Goal: Task Accomplishment & Management: Manage account settings

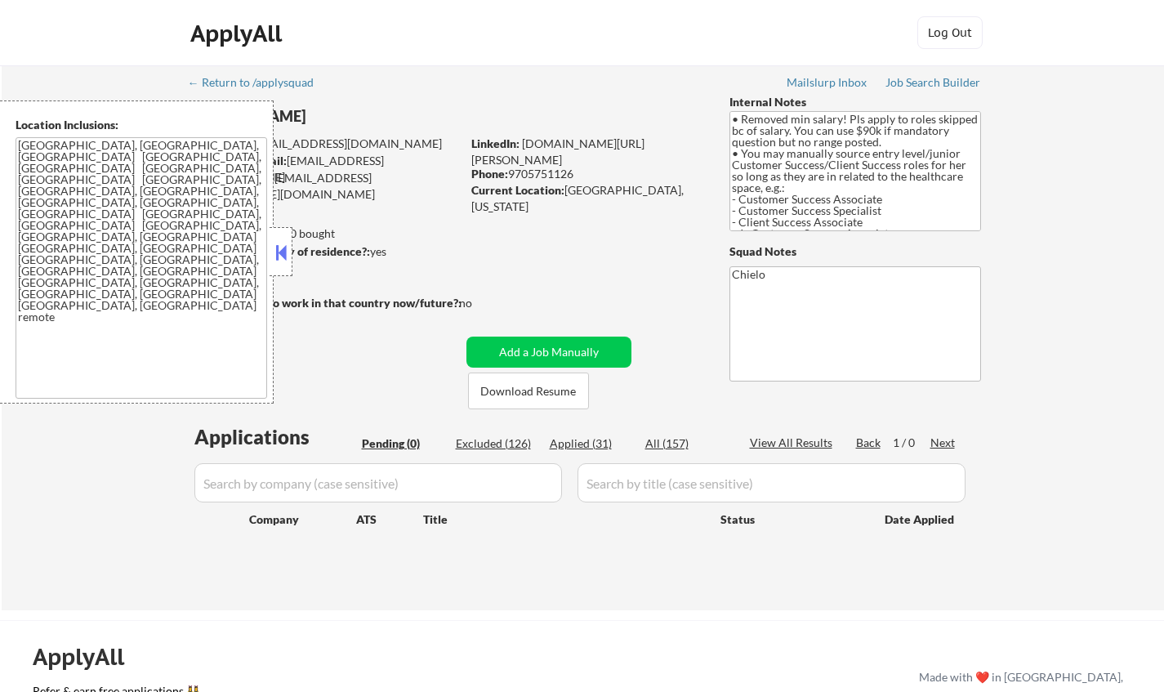
click at [274, 246] on button at bounding box center [281, 252] width 18 height 25
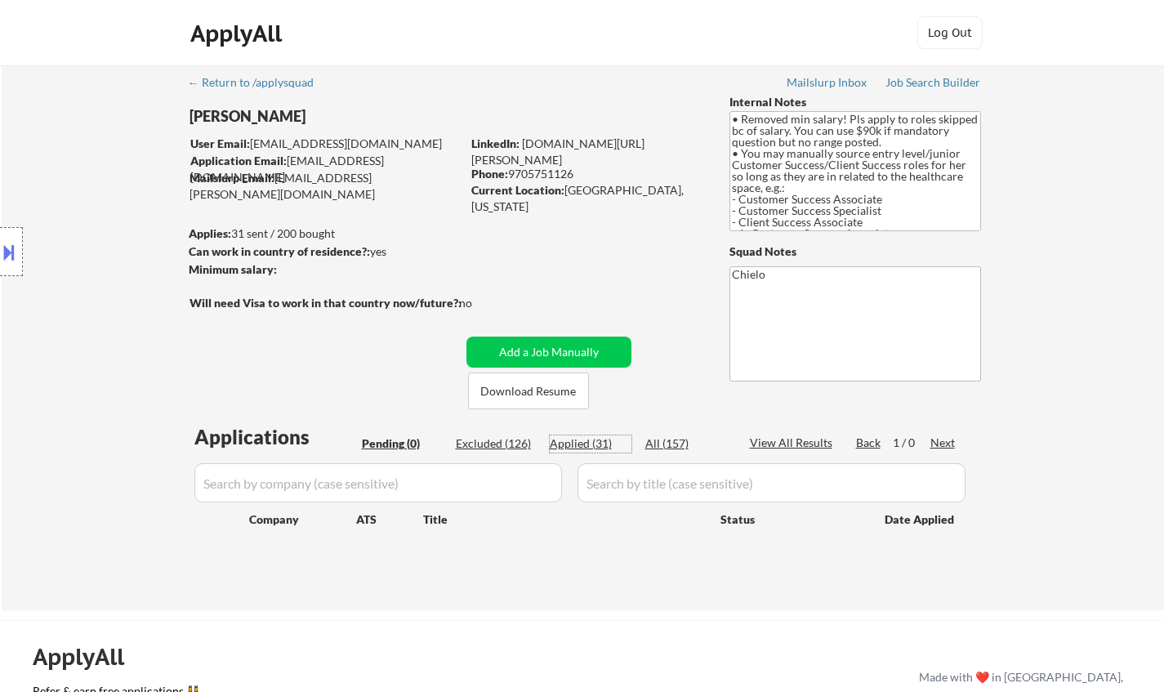
click at [591, 444] on div "Applied (31)" at bounding box center [591, 443] width 82 height 16
select select ""applied""
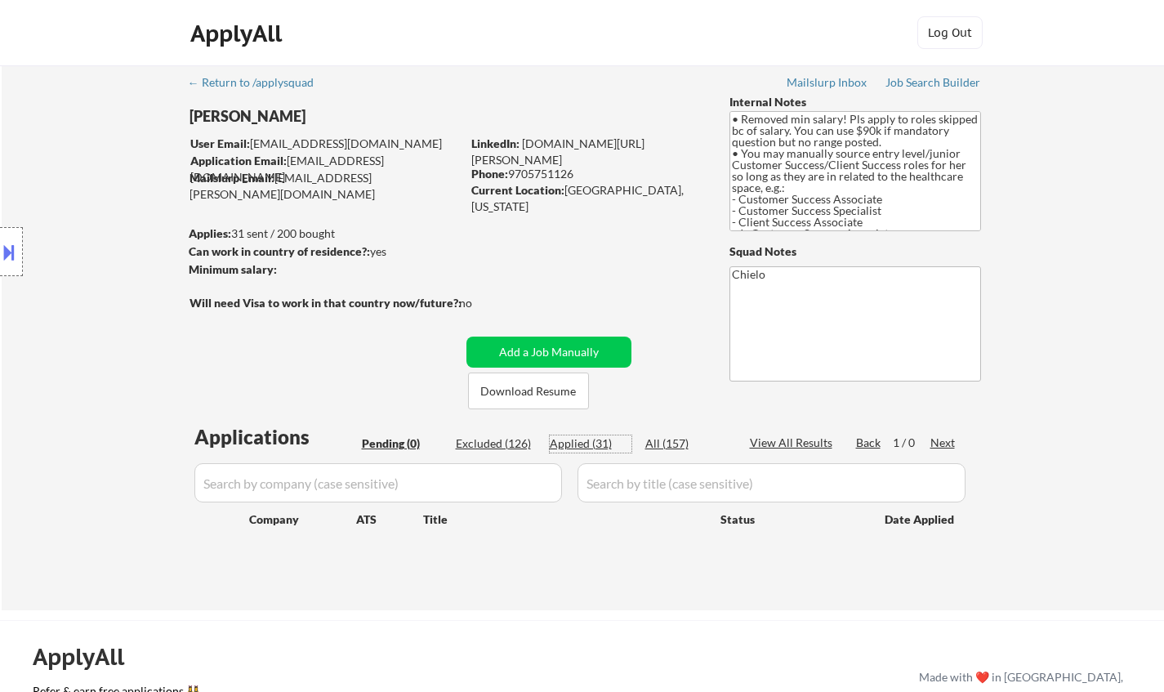
select select ""applied""
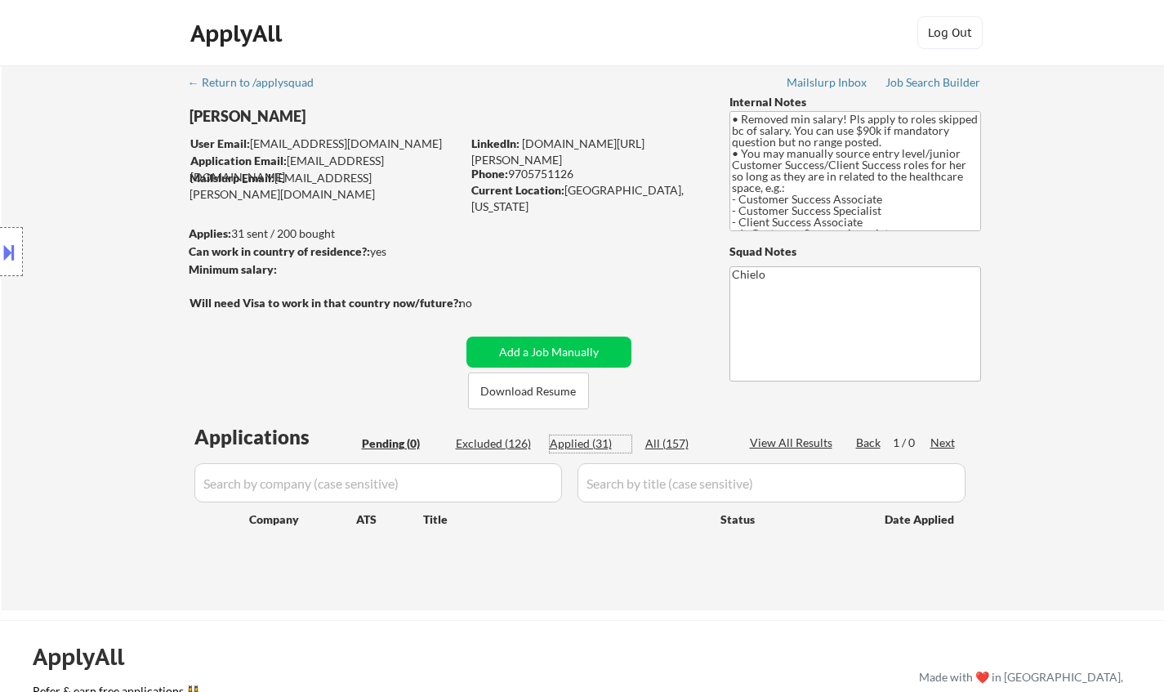
select select ""applied""
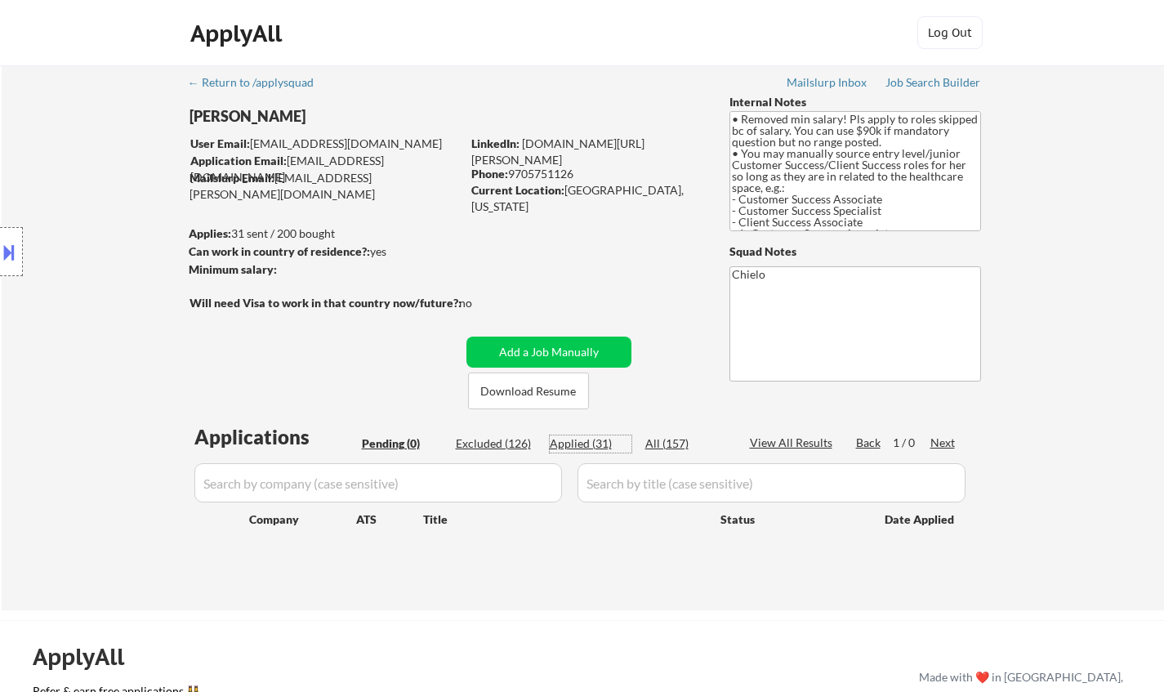
select select ""applied""
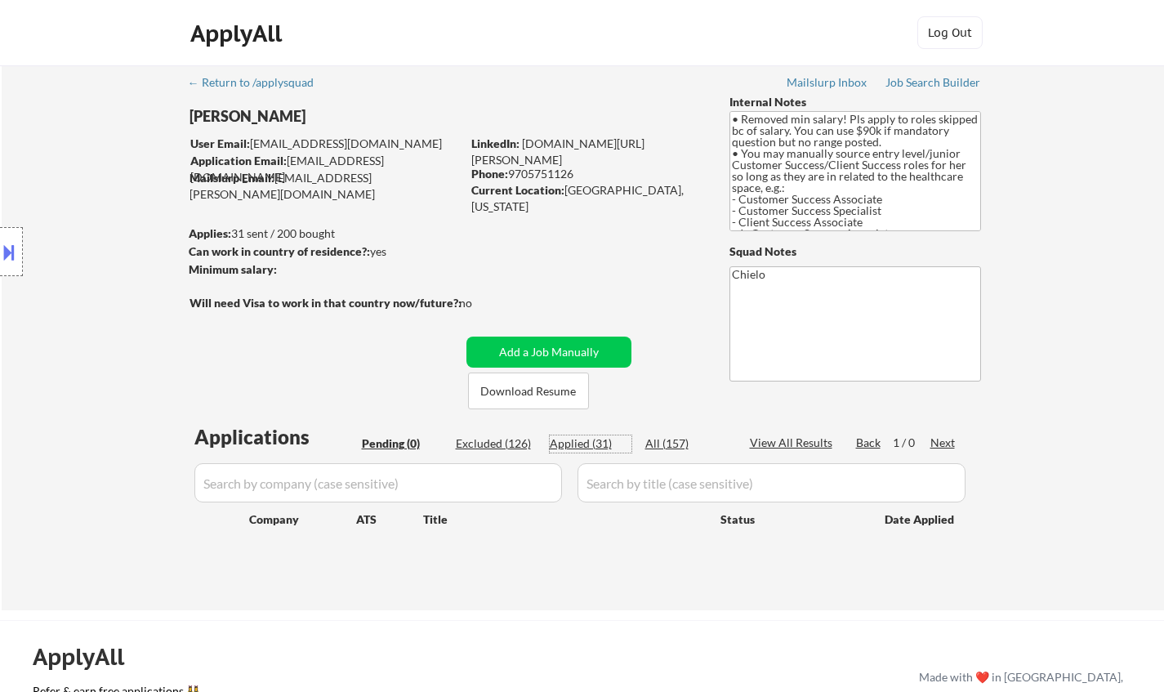
select select ""applied""
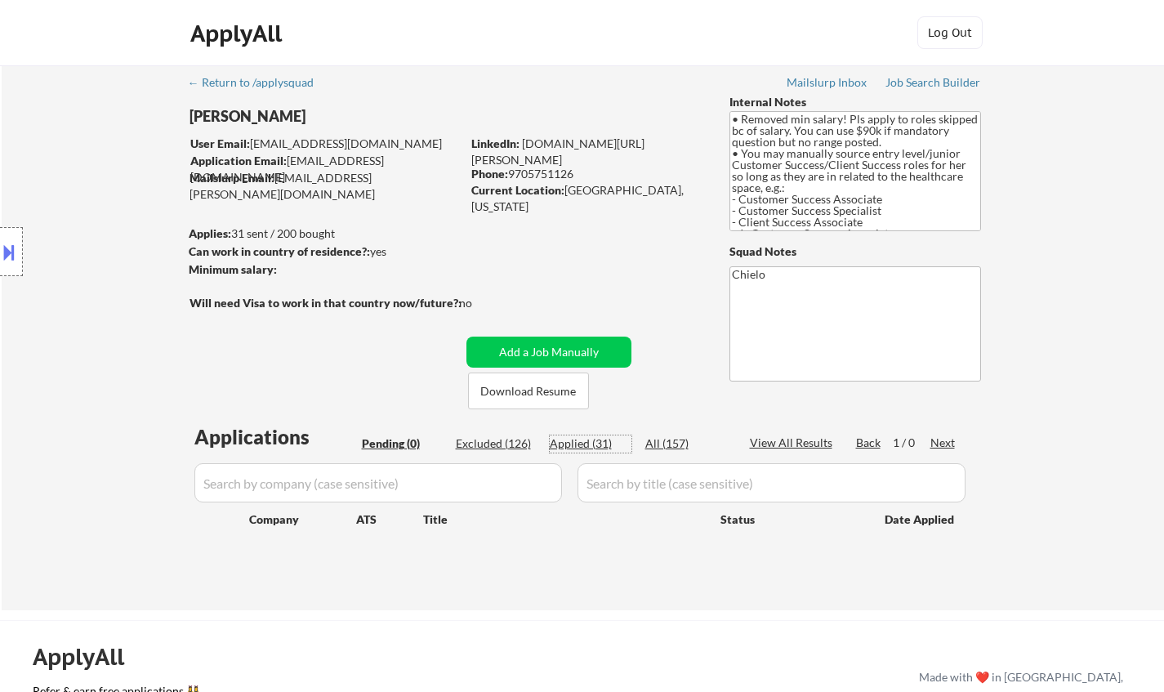
select select ""applied""
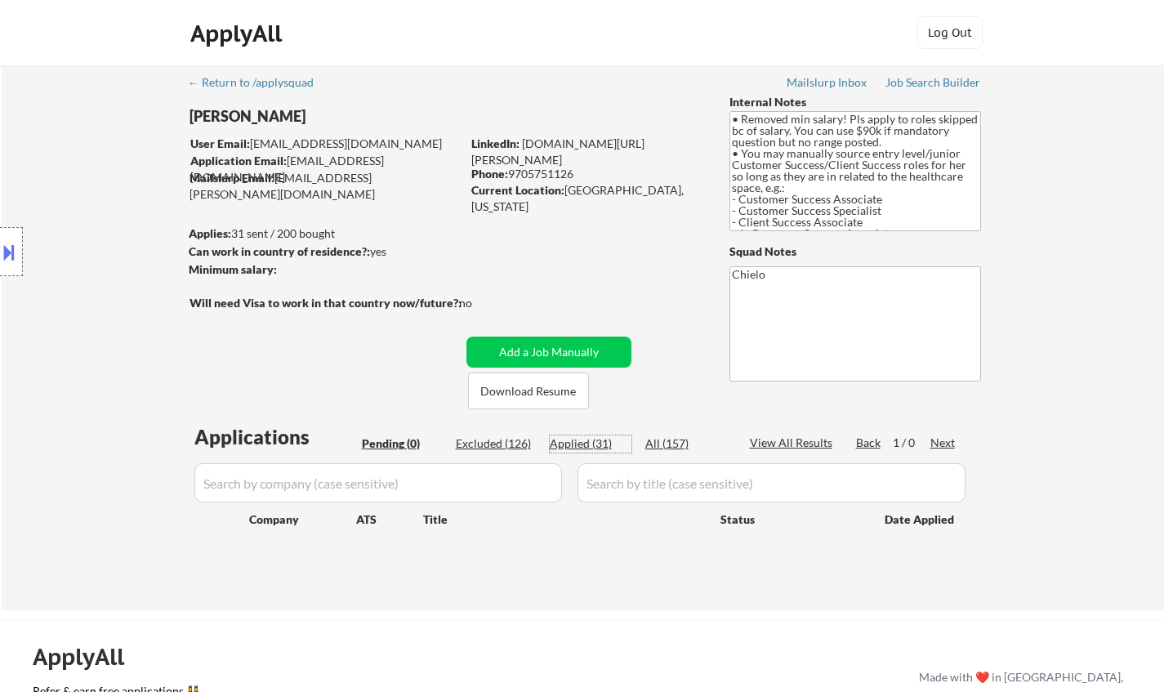
select select ""applied""
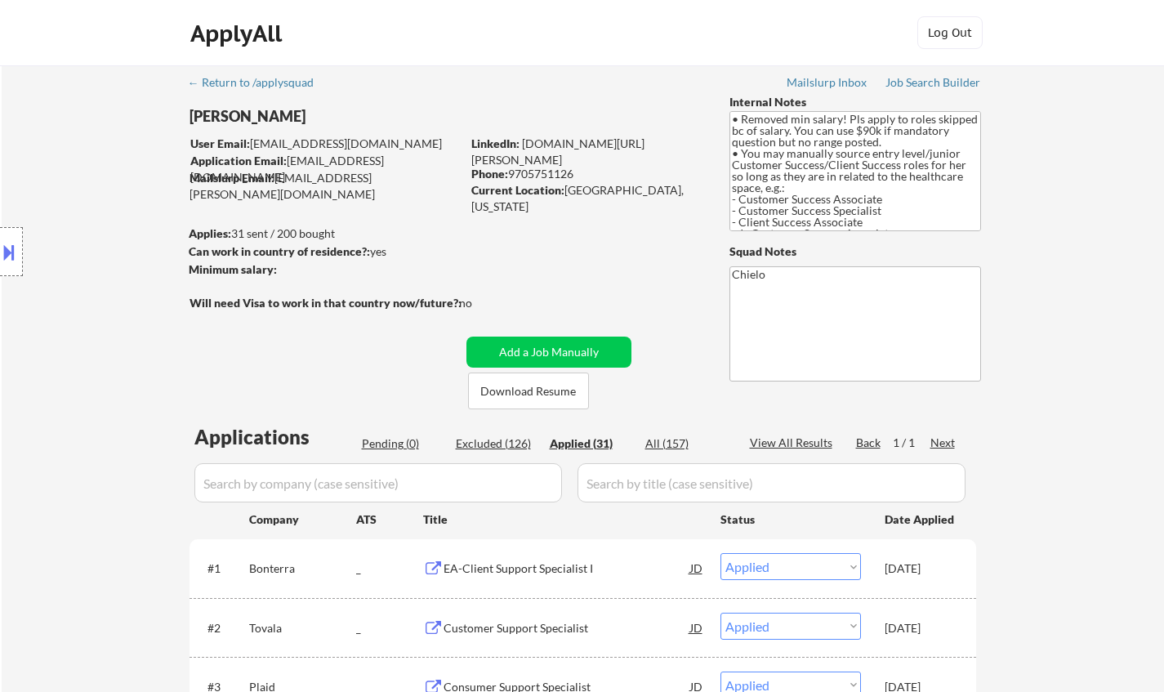
drag, startPoint x: 203, startPoint y: 279, endPoint x: 121, endPoint y: 242, distance: 89.9
drag, startPoint x: 121, startPoint y: 242, endPoint x: 42, endPoint y: 228, distance: 79.6
click at [42, 228] on div "Location Inclusions: Denver, CO Lakewood, CO Englewood, CO Wheat Ridge, CO Arva…" at bounding box center [146, 251] width 292 height 303
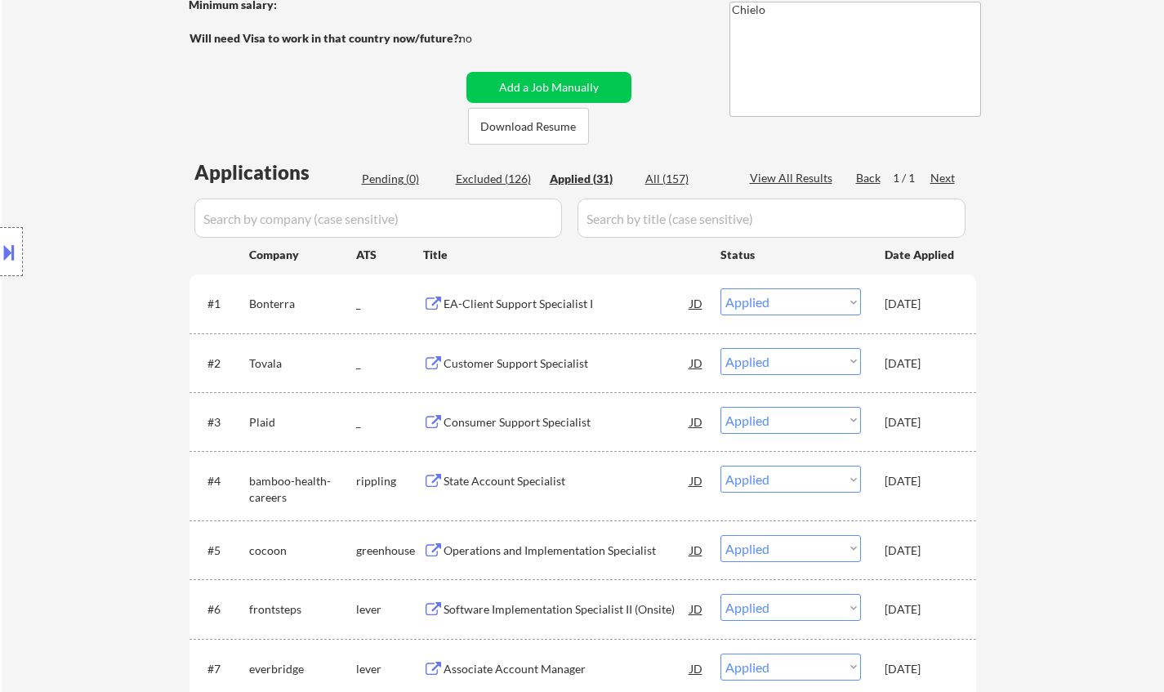
scroll to position [490, 0]
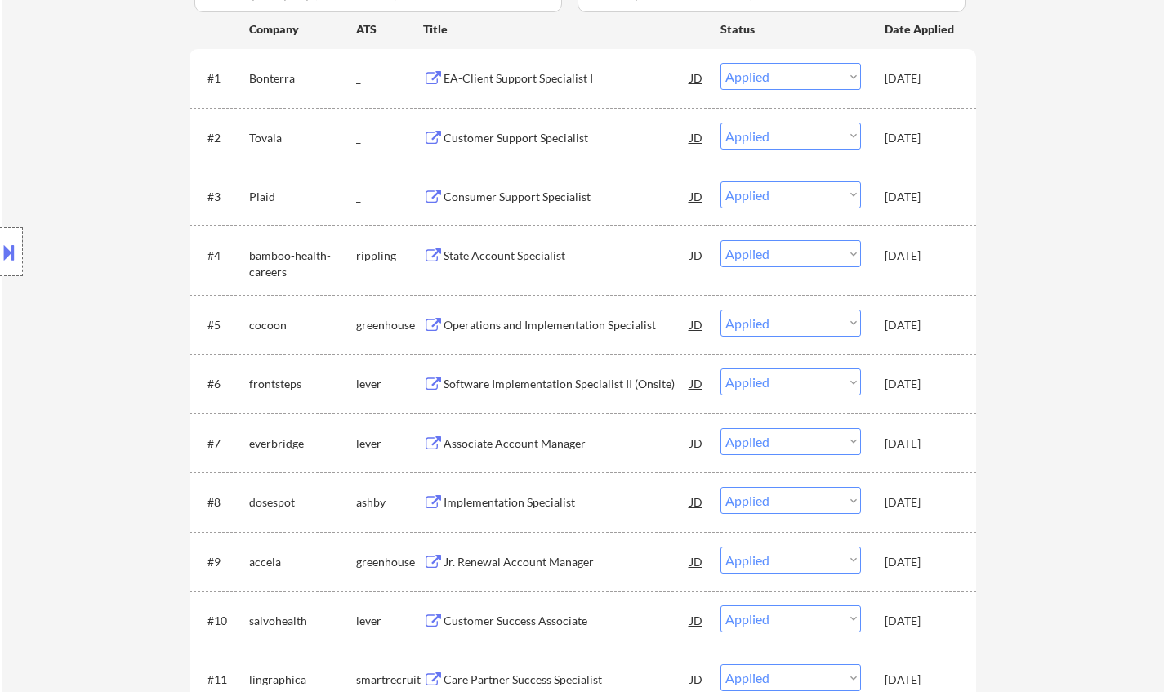
select select ""applied""
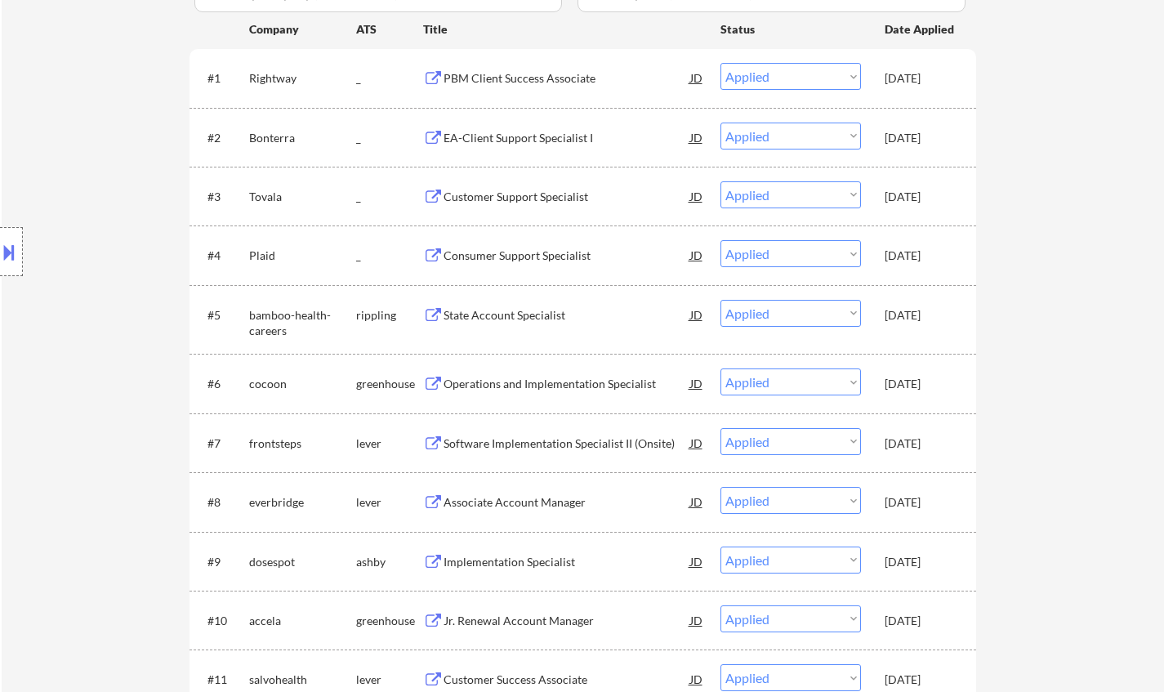
select select ""applied""
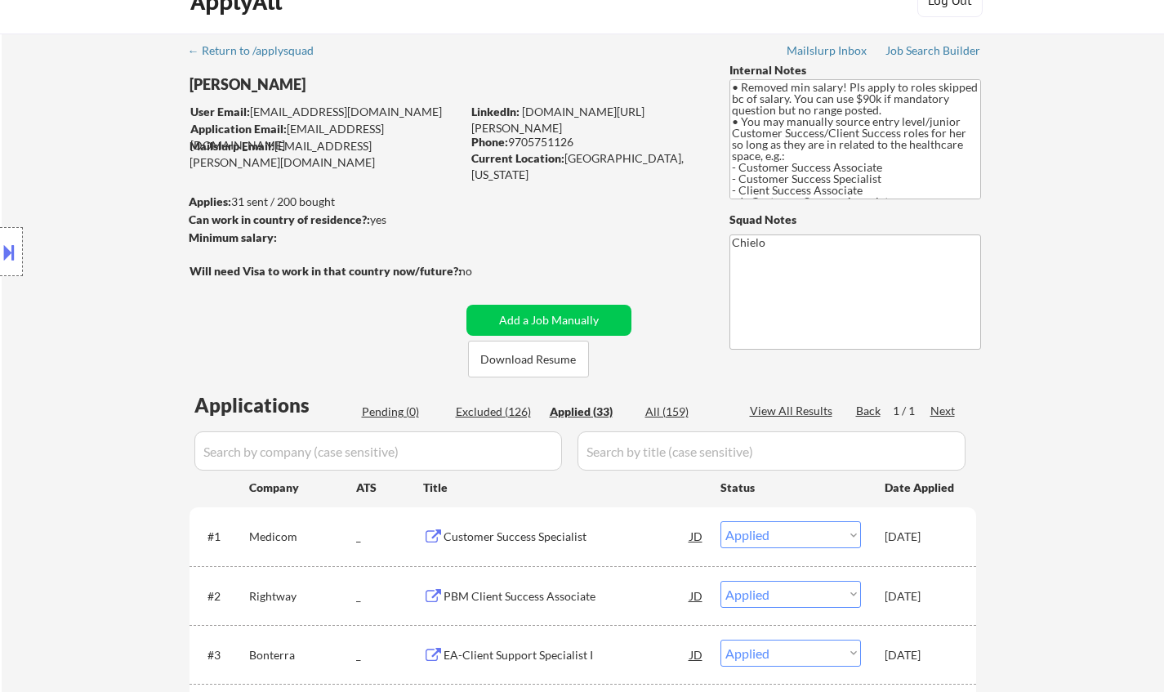
scroll to position [0, 0]
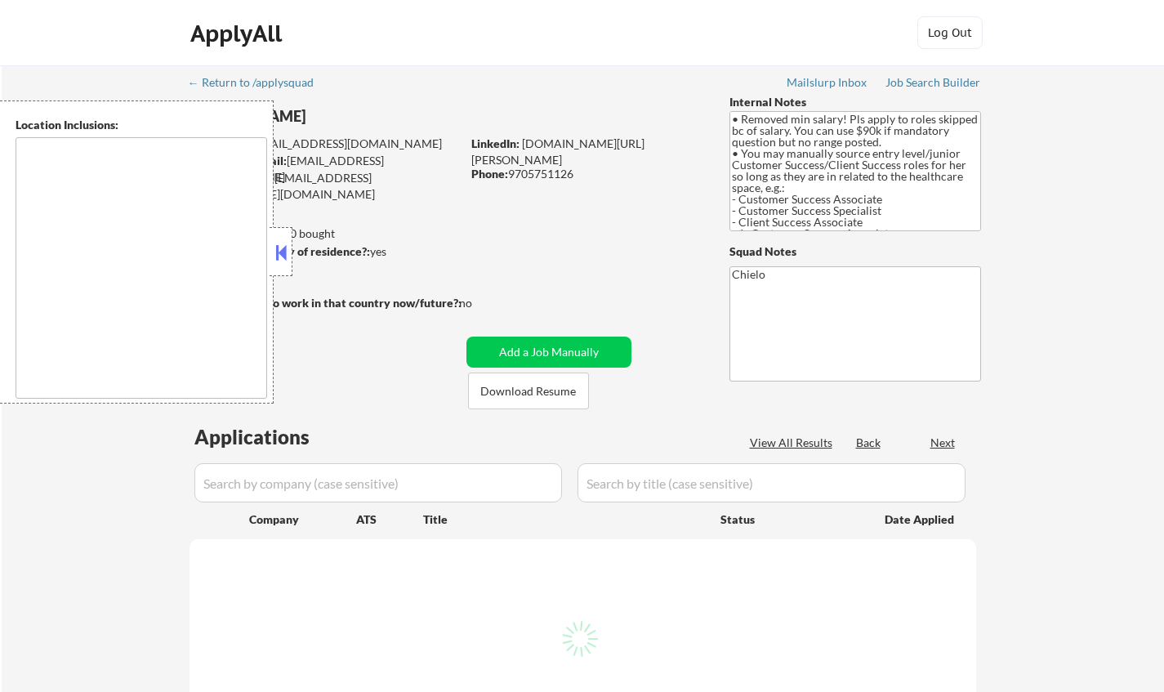
type textarea "[GEOGRAPHIC_DATA], [GEOGRAPHIC_DATA], [GEOGRAPHIC_DATA] [GEOGRAPHIC_DATA], [GEO…"
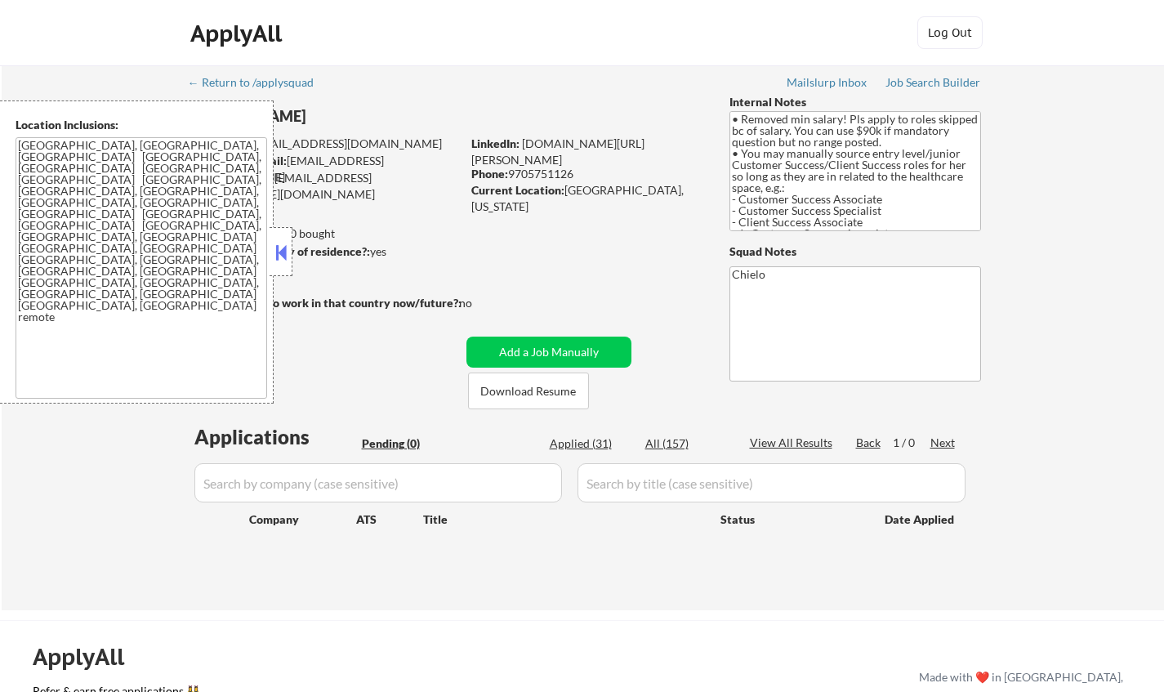
click at [276, 248] on button at bounding box center [281, 252] width 18 height 25
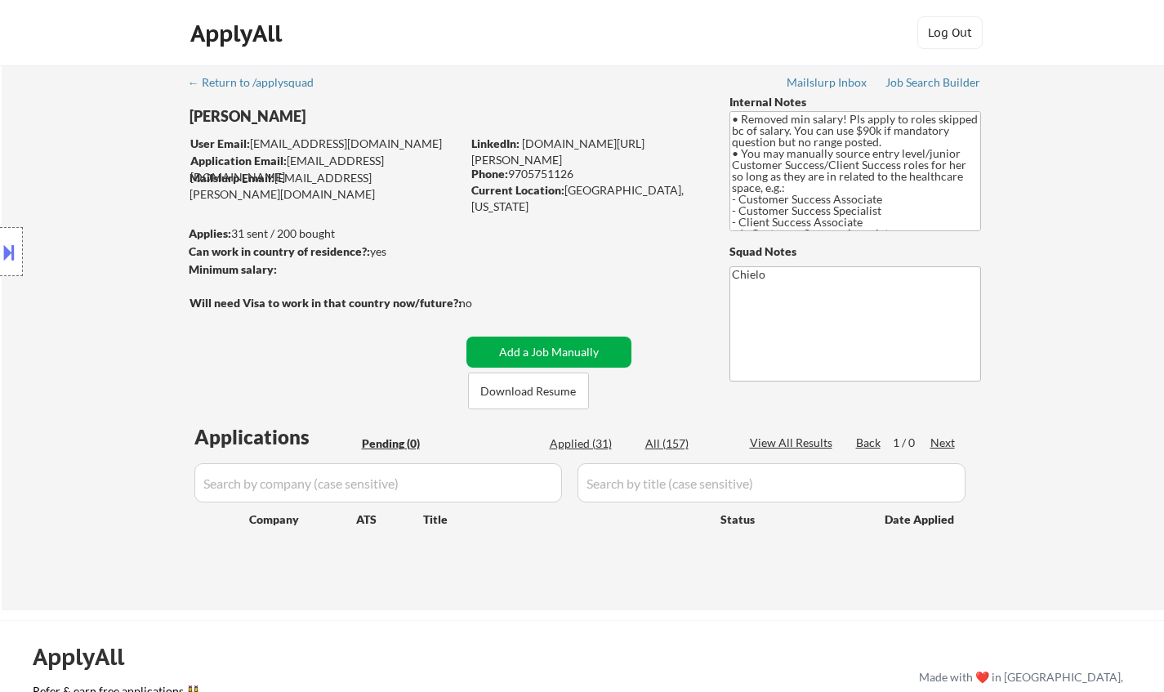
click at [564, 348] on button "Add a Job Manually" at bounding box center [548, 352] width 165 height 31
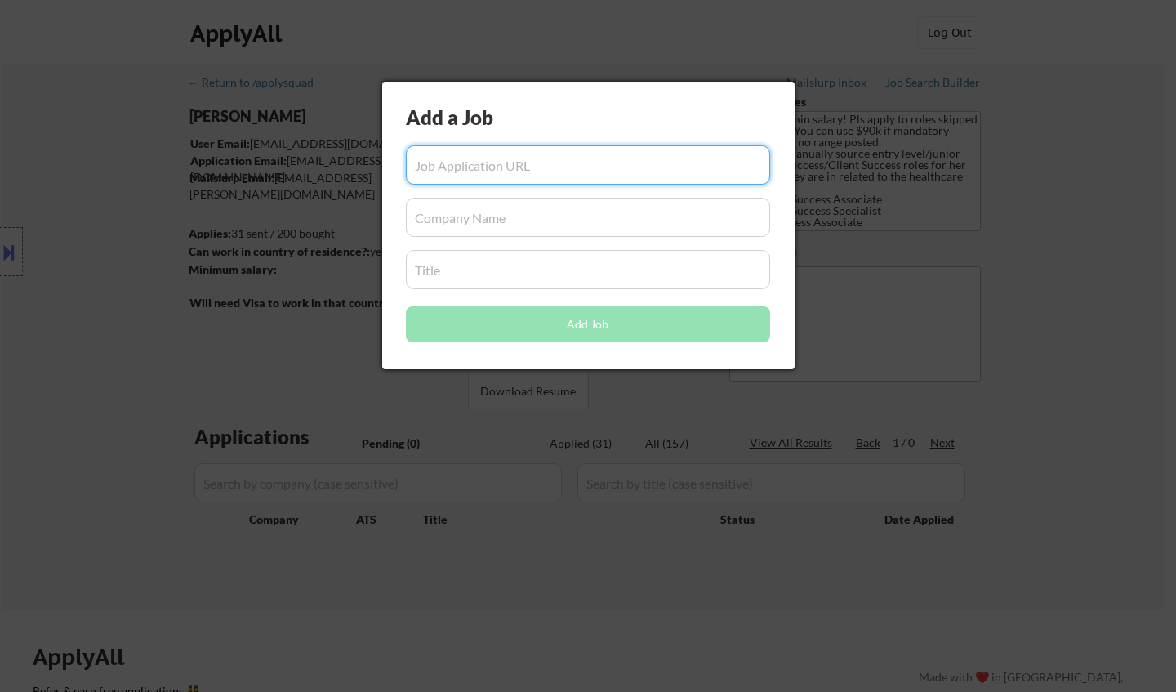
click at [505, 171] on input "input" at bounding box center [588, 164] width 364 height 39
paste input "[URL][DOMAIN_NAME]"
type input "[URL][DOMAIN_NAME]"
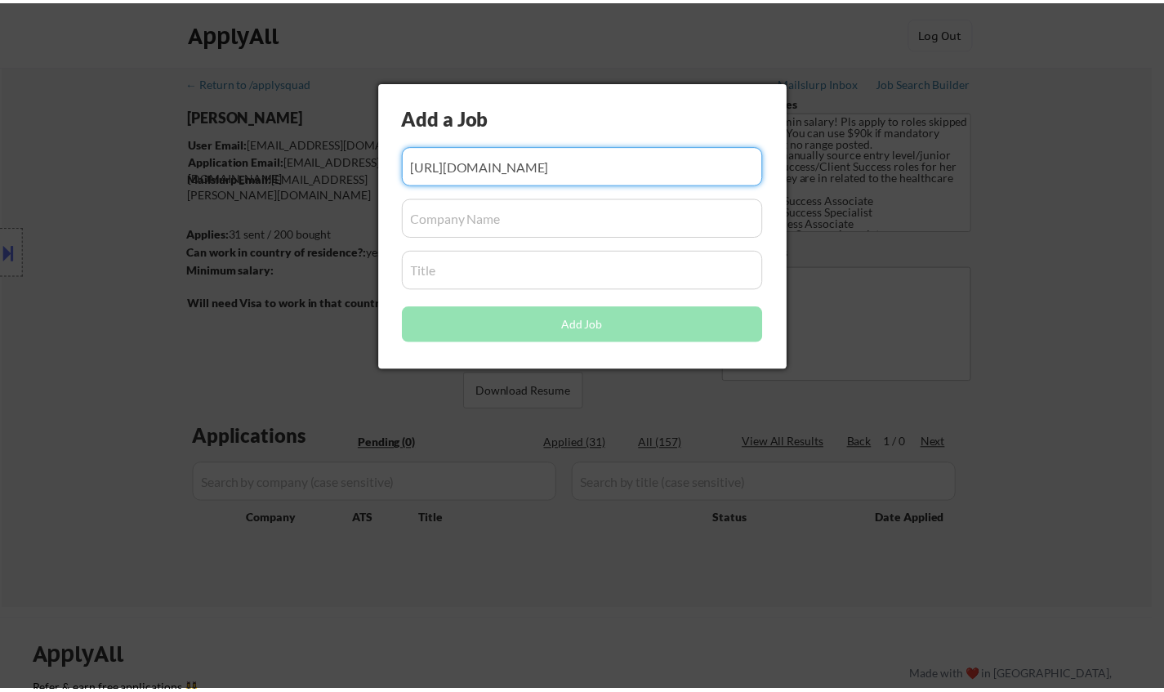
scroll to position [0, 0]
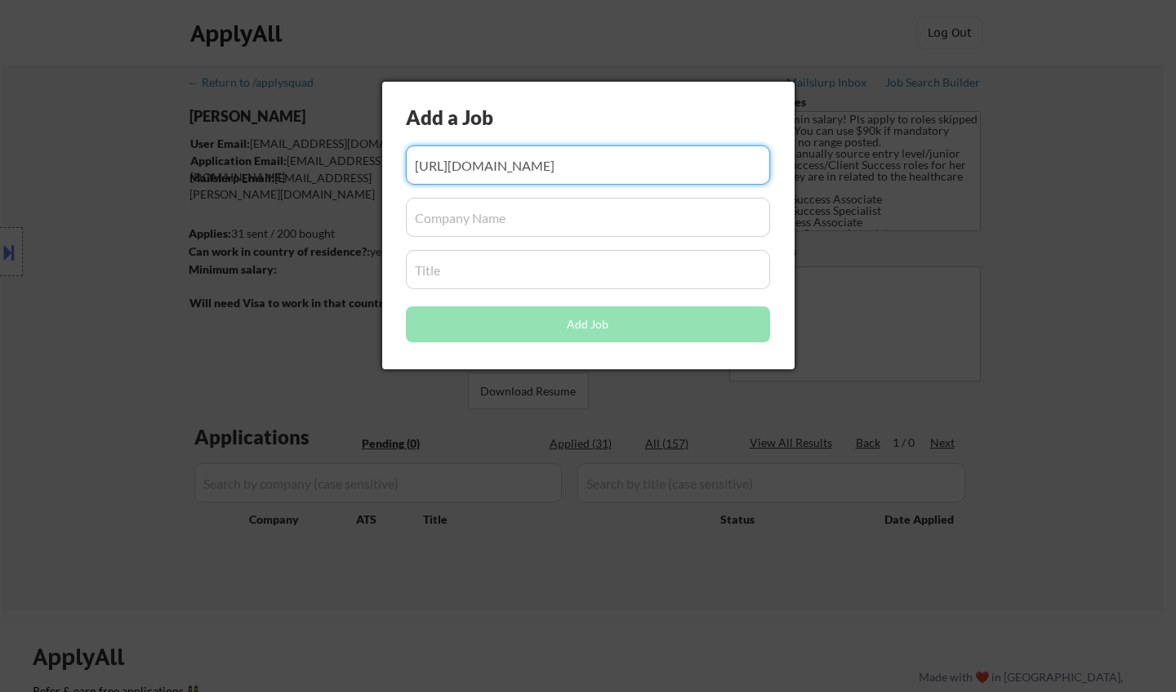
click at [504, 221] on input "input" at bounding box center [588, 217] width 364 height 39
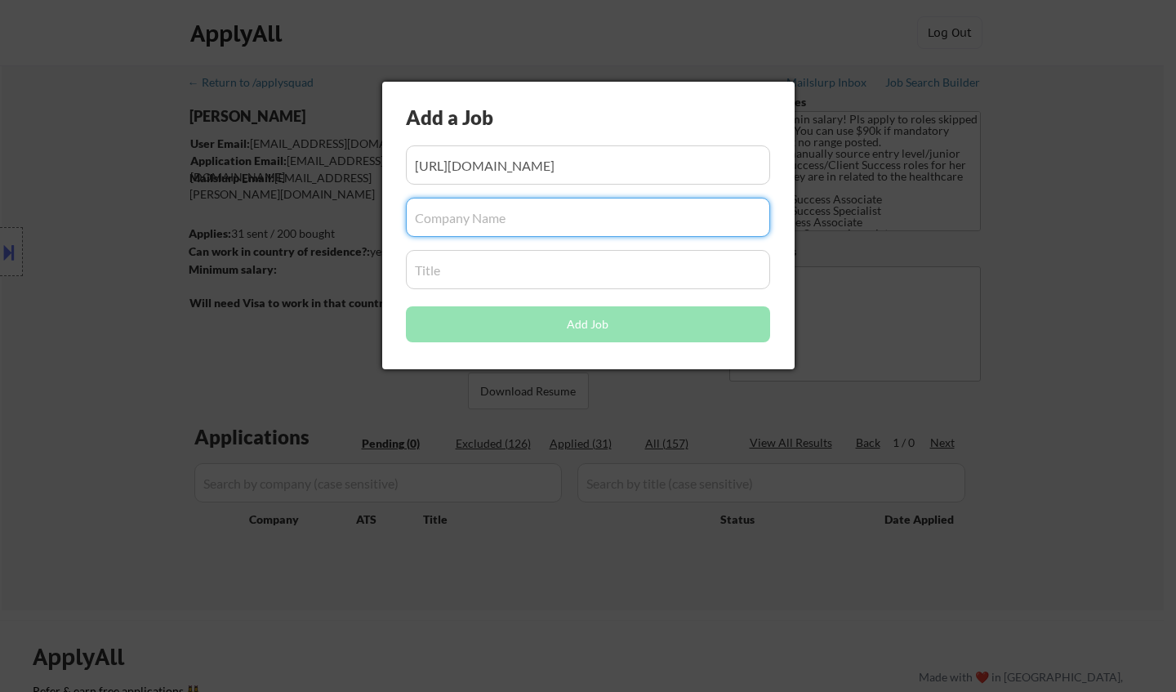
click at [529, 214] on input "input" at bounding box center [588, 217] width 364 height 39
type input "Rightway"
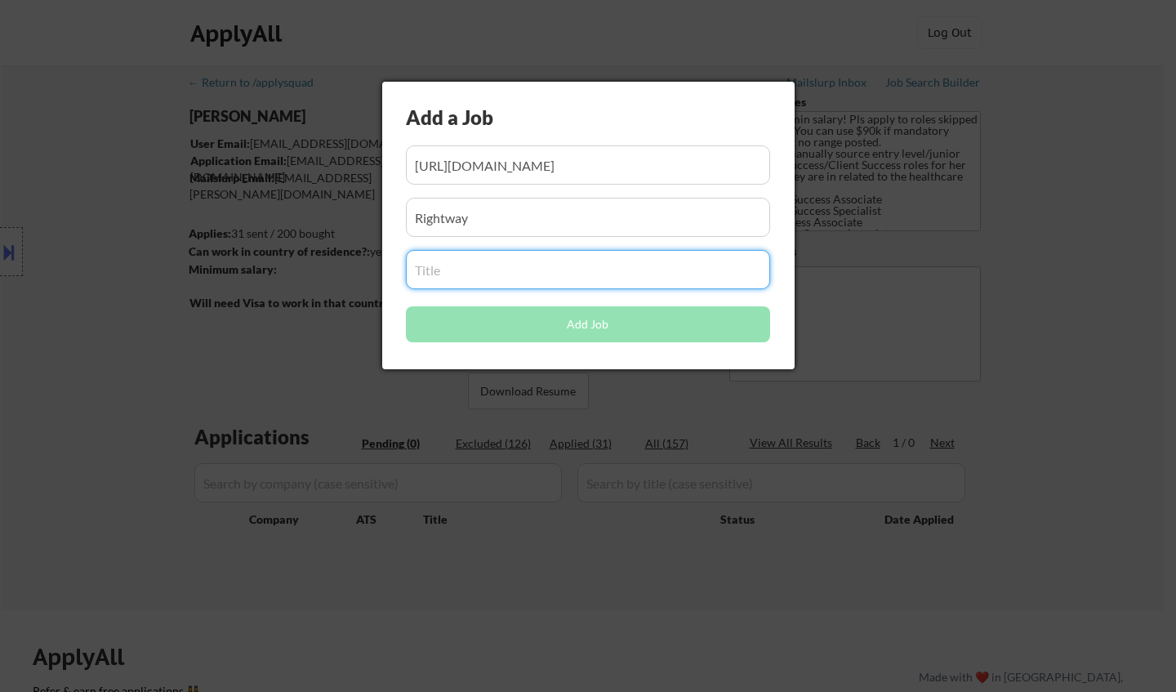
click at [506, 274] on input "input" at bounding box center [588, 269] width 364 height 39
click at [513, 262] on input "input" at bounding box center [588, 269] width 364 height 39
paste input "PBM Client Success Associate"
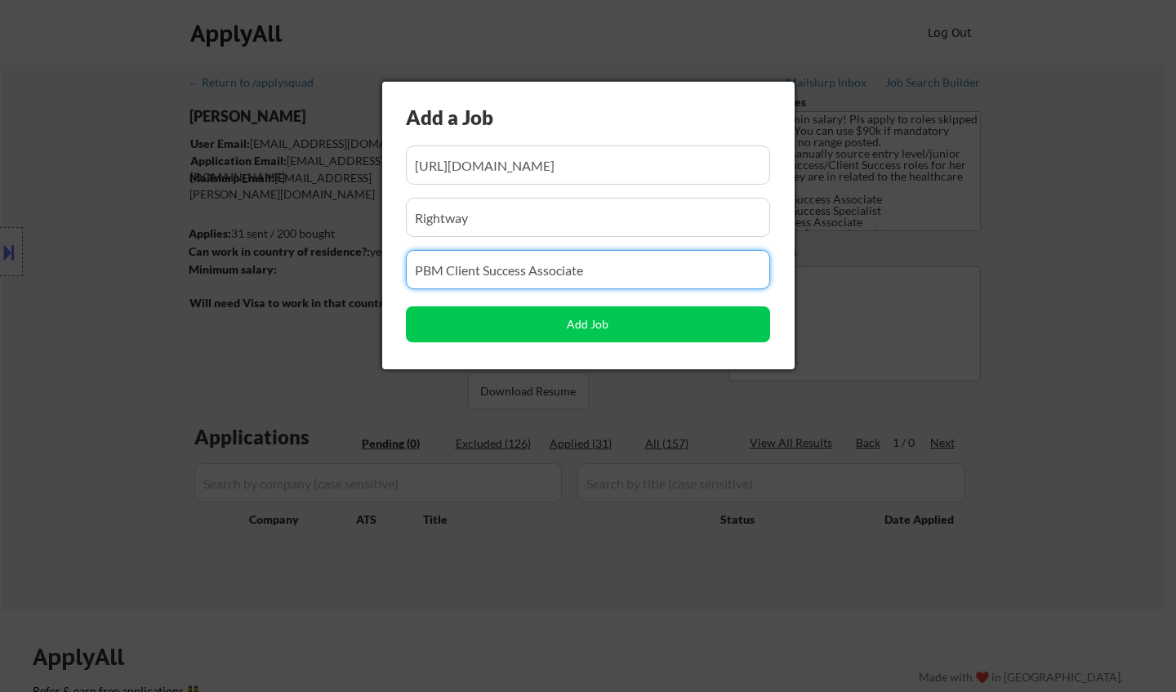
type input "PBM Client Success Associate"
click at [553, 233] on input "input" at bounding box center [588, 217] width 364 height 39
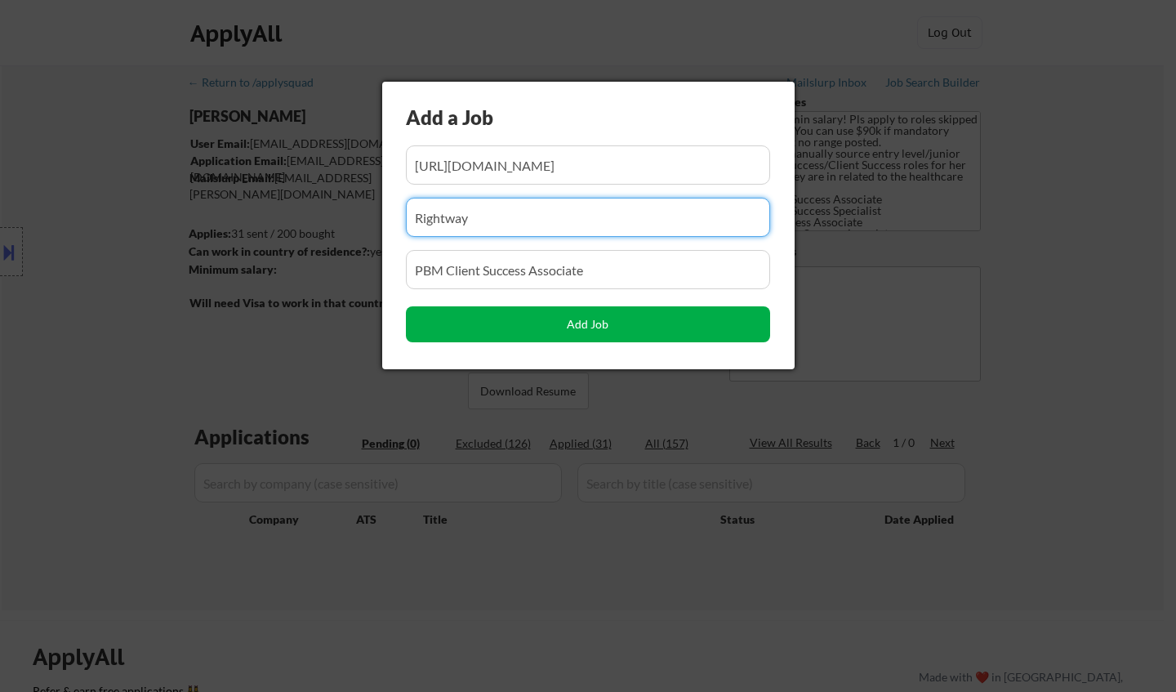
click at [586, 334] on button "Add Job" at bounding box center [588, 324] width 364 height 36
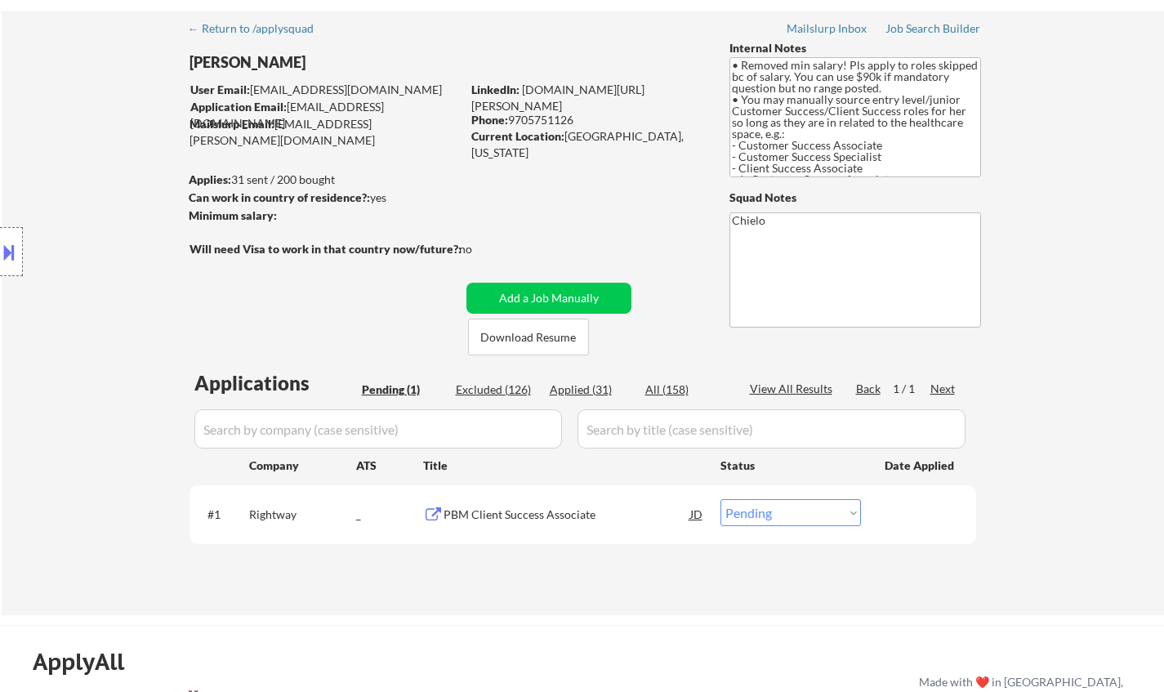
scroll to position [82, 0]
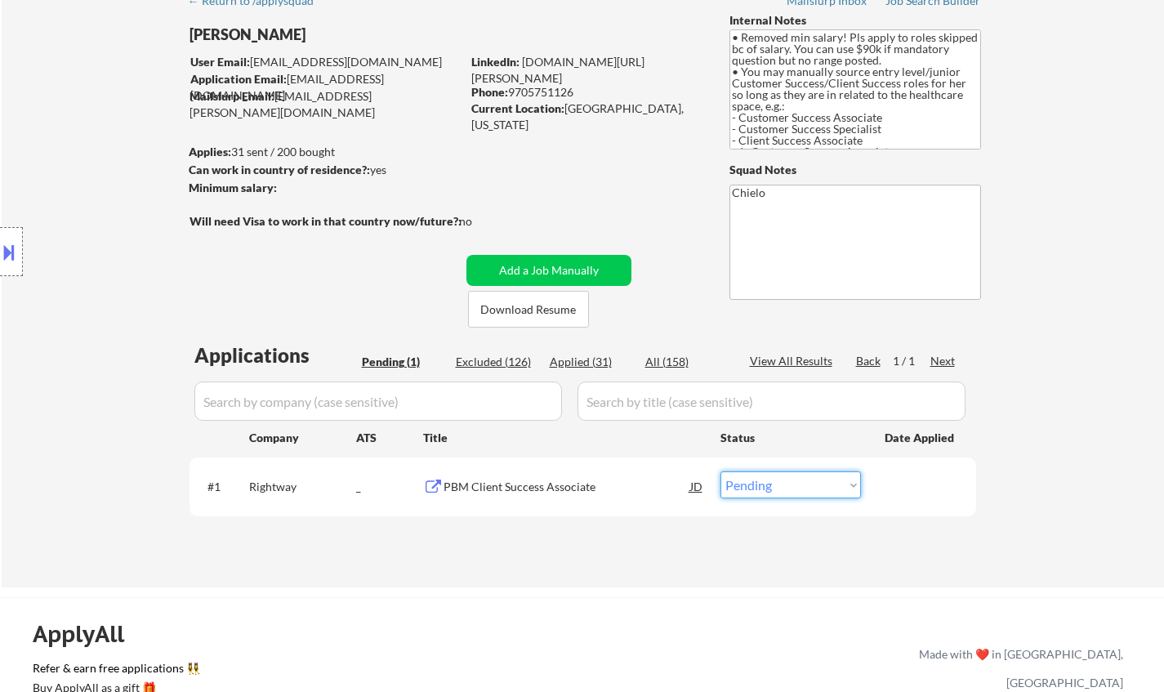
click at [801, 480] on select "Choose an option... Pending Applied Excluded (Questions) Excluded (Expired) Exc…" at bounding box center [790, 484] width 141 height 27
select select ""applied""
click at [720, 471] on select "Choose an option... Pending Applied Excluded (Questions) Excluded (Expired) Exc…" at bounding box center [790, 484] width 141 height 27
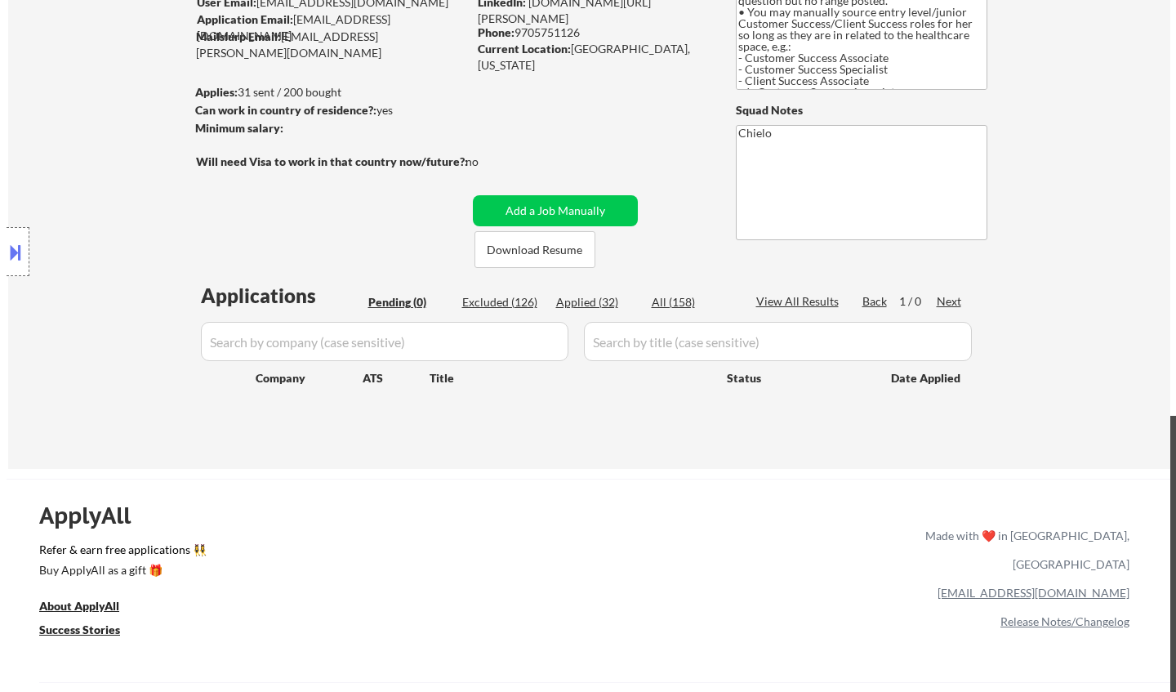
scroll to position [163, 0]
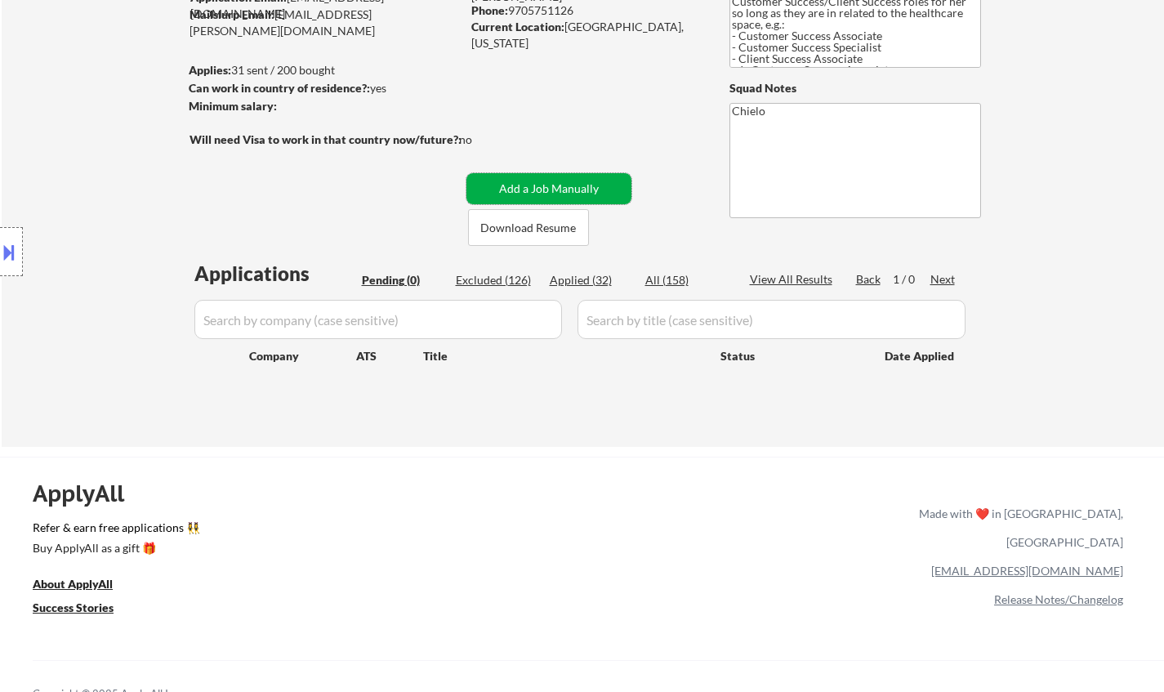
click at [520, 182] on button "Add a Job Manually" at bounding box center [548, 188] width 165 height 31
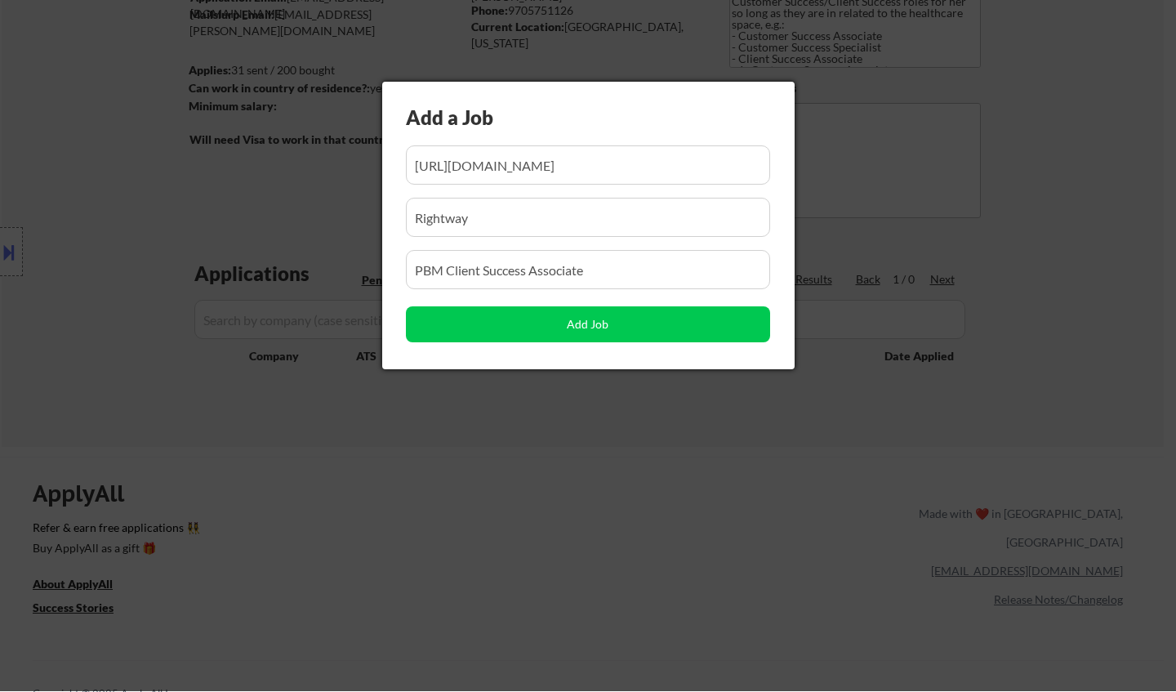
scroll to position [0, 16]
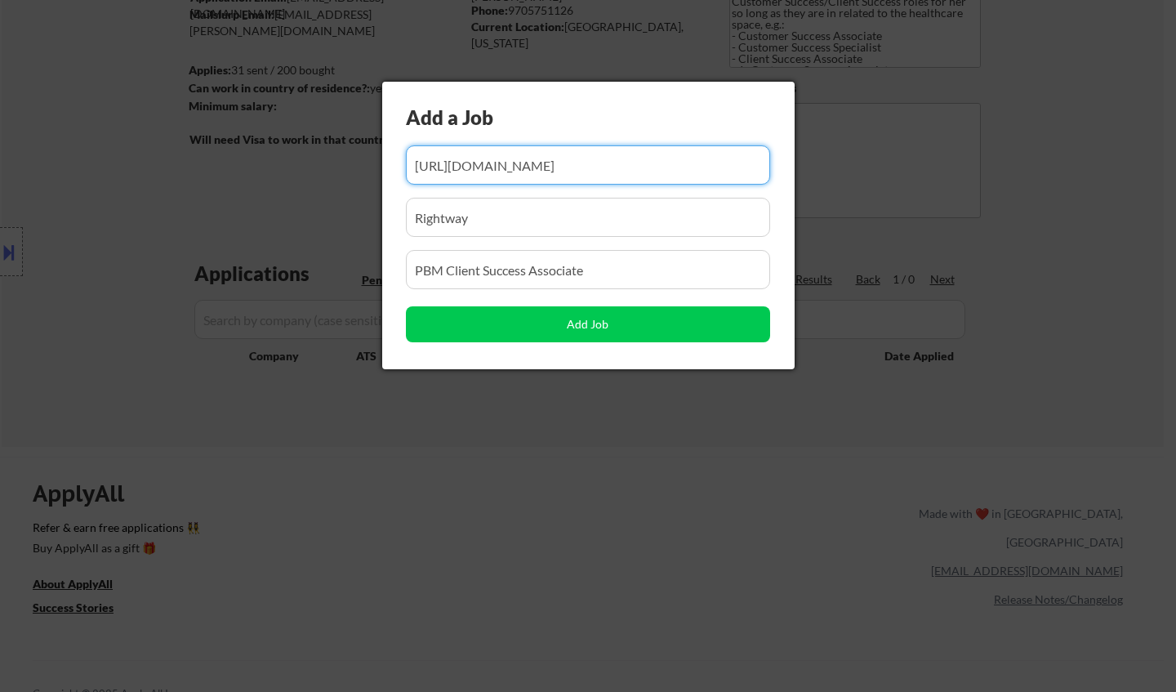
click at [520, 172] on input "input" at bounding box center [588, 164] width 364 height 39
paste input "[URL][DOMAIN_NAME]"
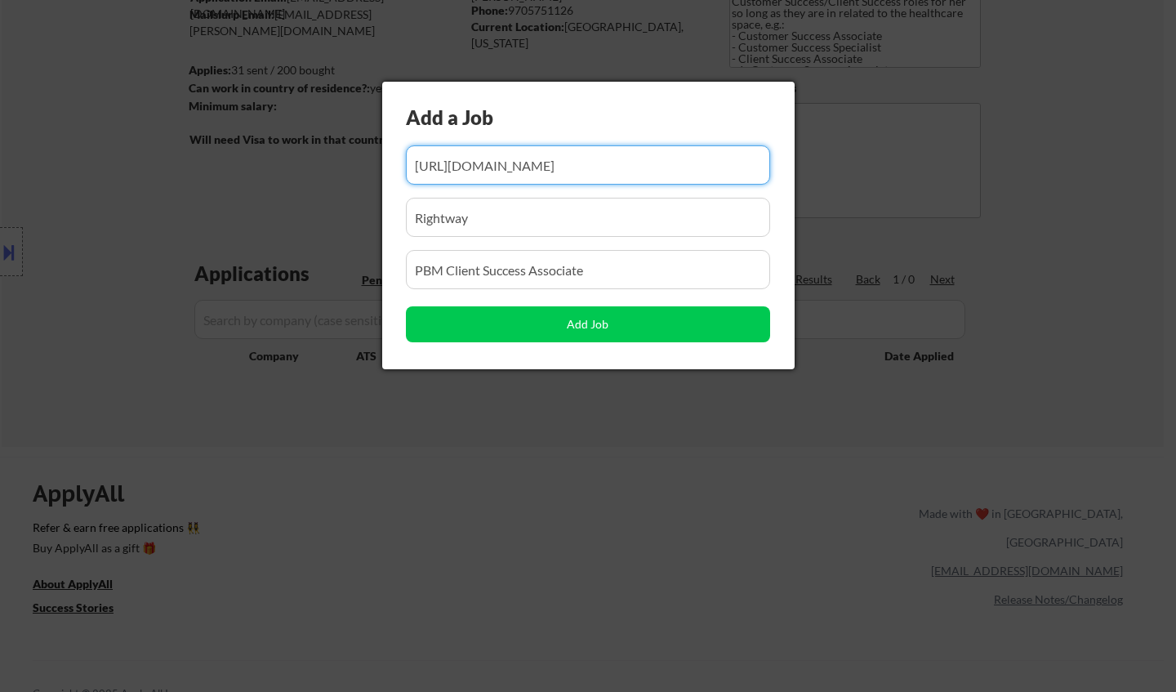
scroll to position [0, 171]
type input "[URL][DOMAIN_NAME]"
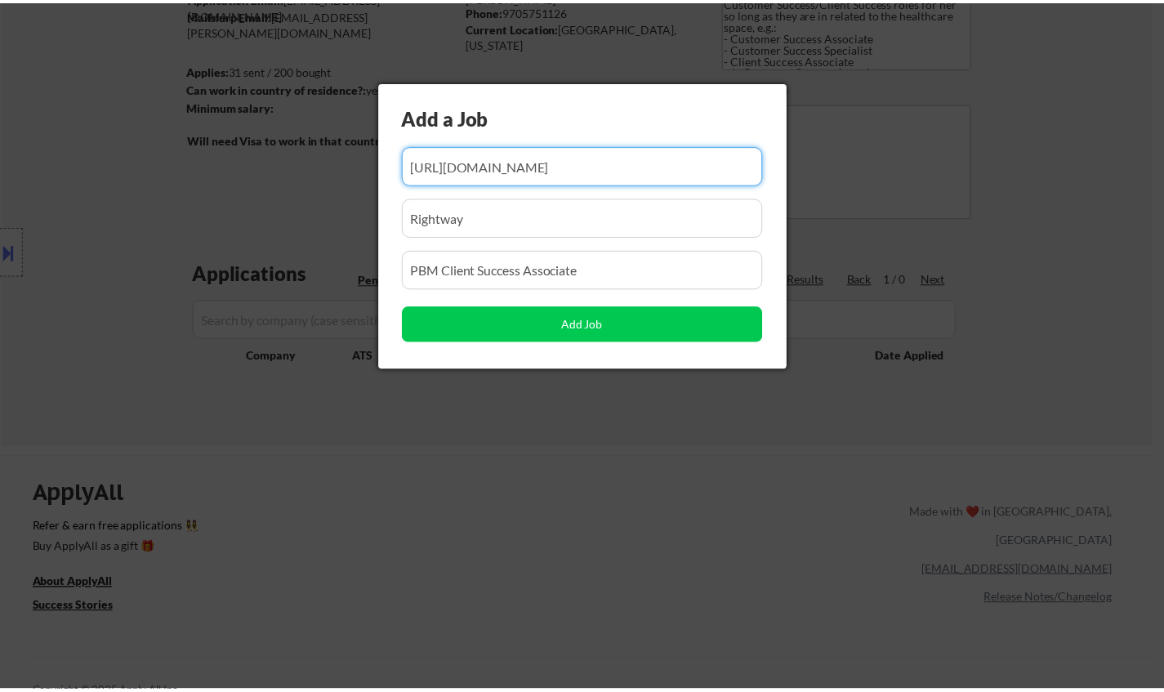
scroll to position [0, 0]
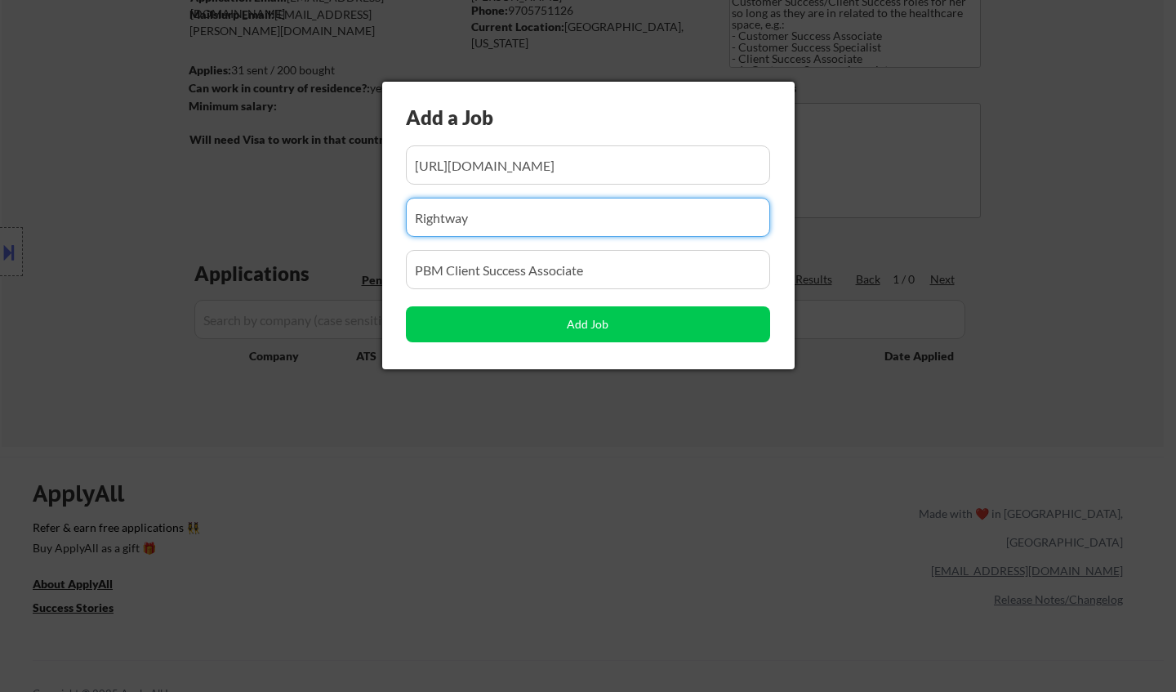
drag, startPoint x: 430, startPoint y: 207, endPoint x: 306, endPoint y: 207, distance: 124.2
click at [306, 207] on body "← Return to /applysquad Mailslurp Inbox Job Search Builder [PERSON_NAME] User E…" at bounding box center [588, 183] width 1176 height 692
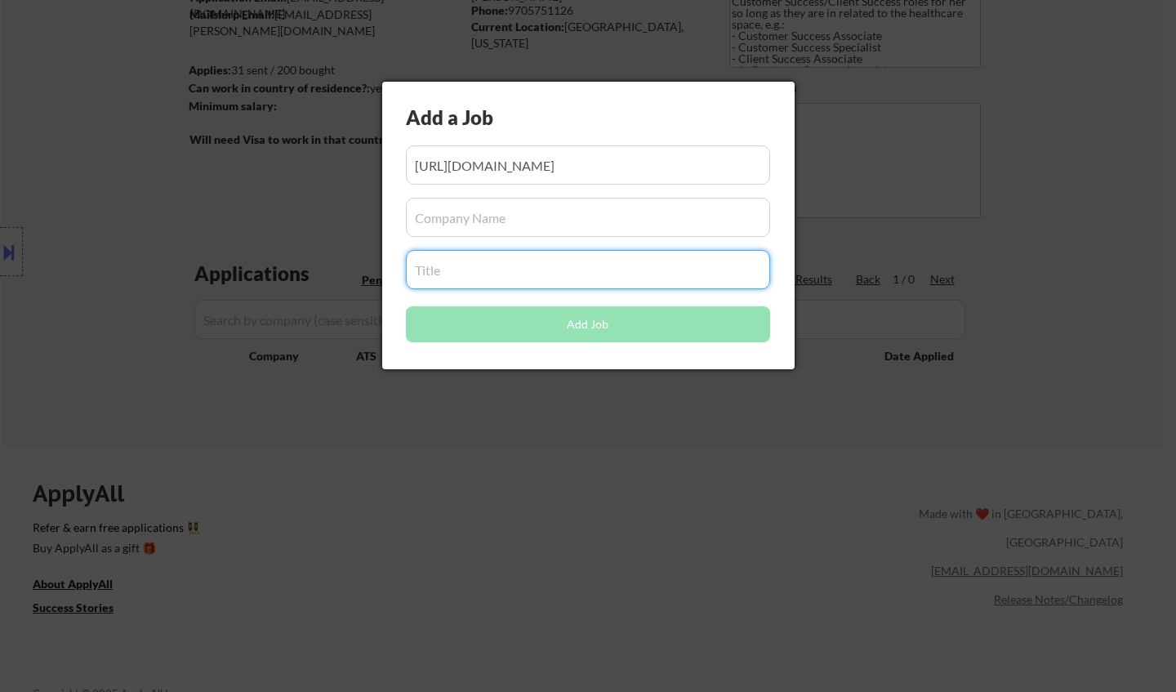
drag, startPoint x: 602, startPoint y: 265, endPoint x: 279, endPoint y: 265, distance: 323.5
click at [279, 265] on body "← Return to /applysquad Mailslurp Inbox Job Search Builder [PERSON_NAME] User E…" at bounding box center [588, 183] width 1176 height 692
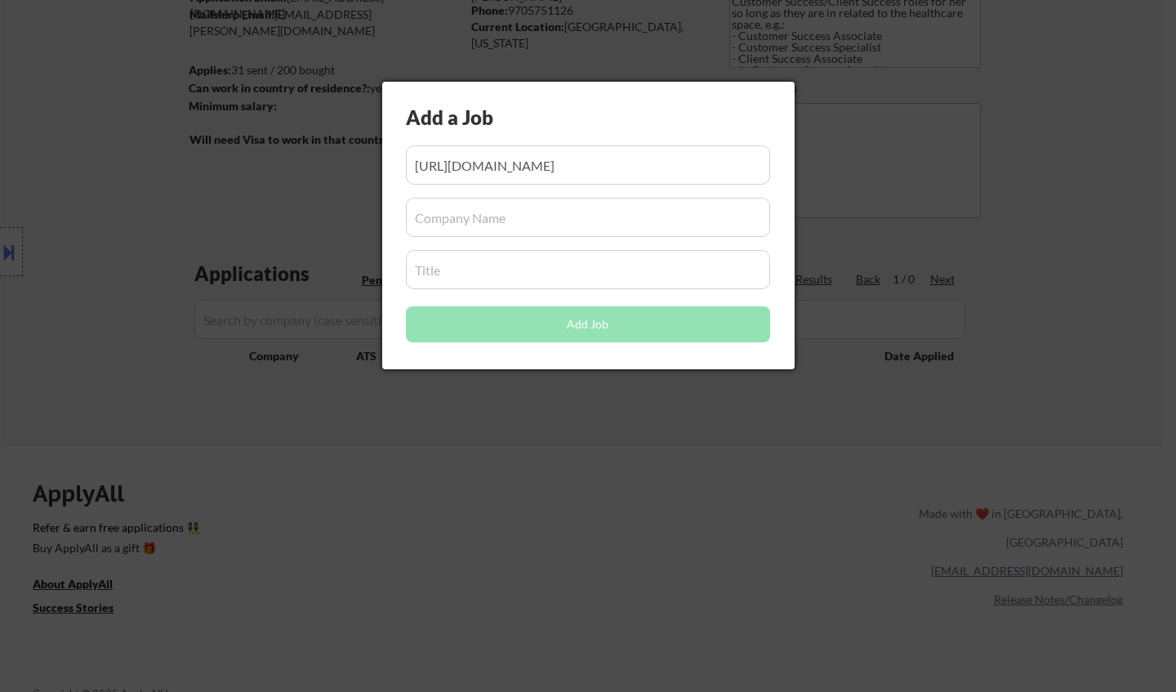
click at [525, 217] on input "input" at bounding box center [588, 217] width 364 height 39
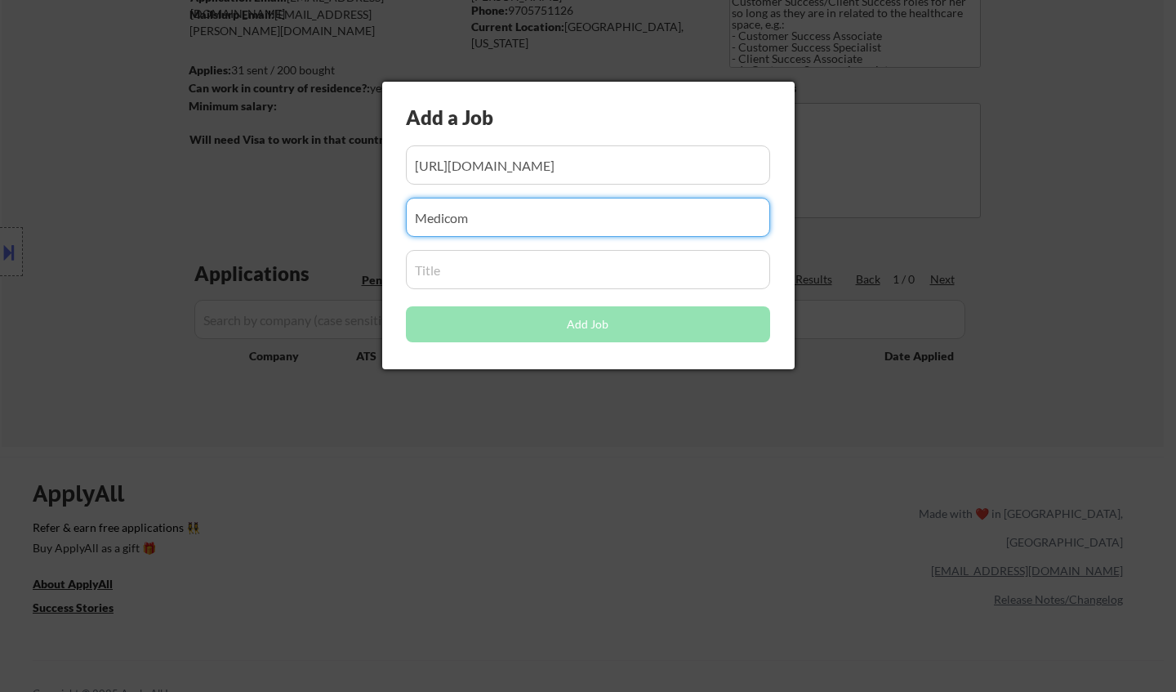
type input "Medicom"
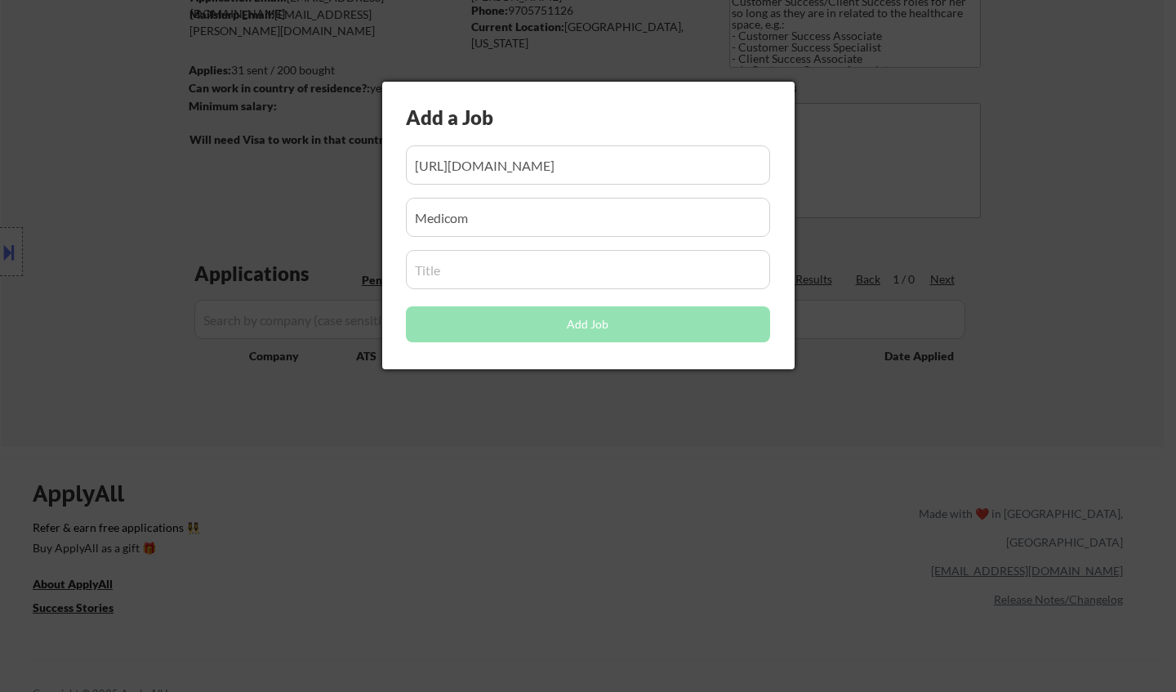
click at [462, 262] on input "input" at bounding box center [588, 269] width 364 height 39
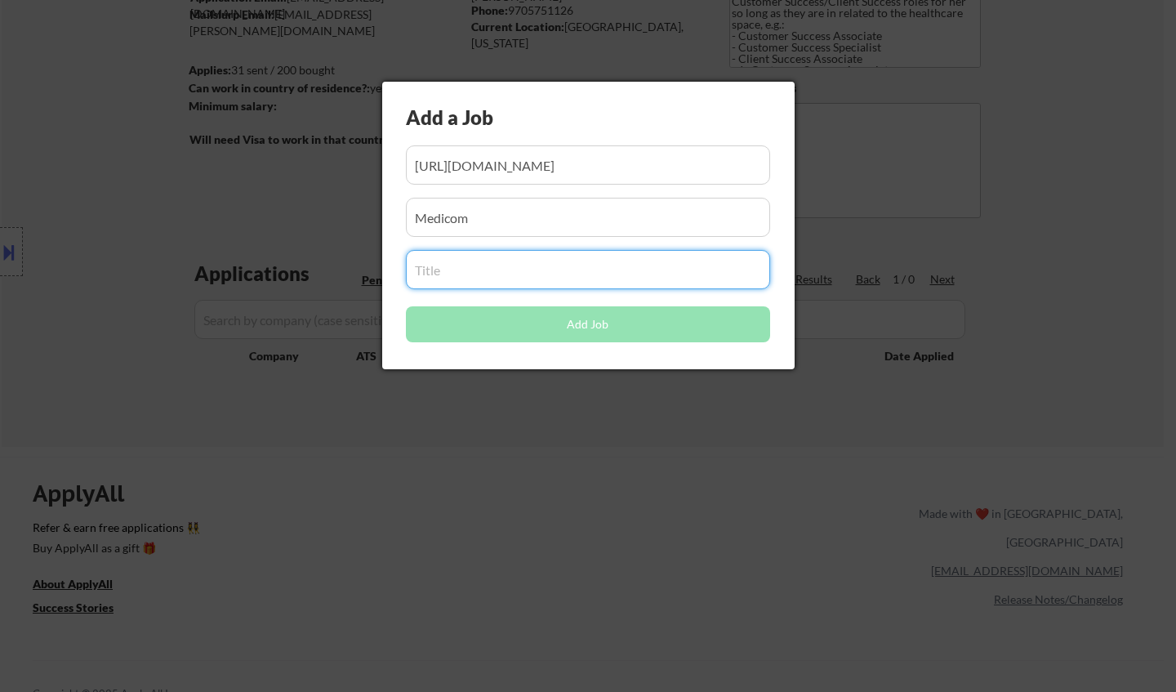
paste input "Customer Success Specialist"
type input "Customer Success Specialist"
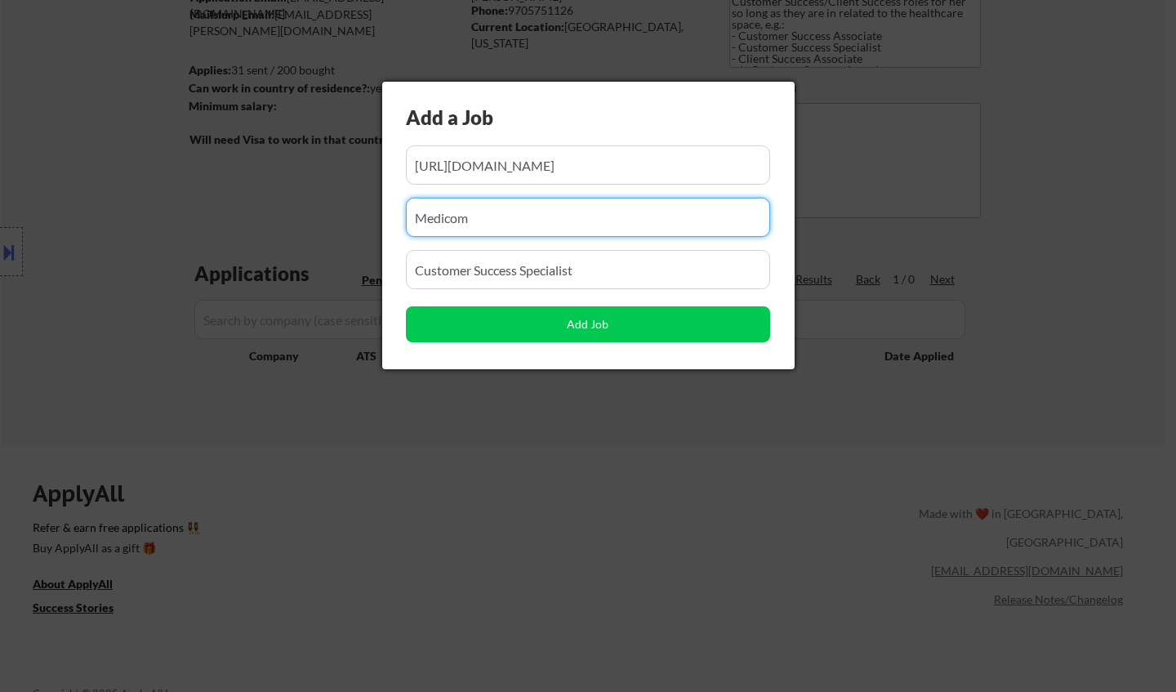
click at [509, 211] on input "input" at bounding box center [588, 217] width 364 height 39
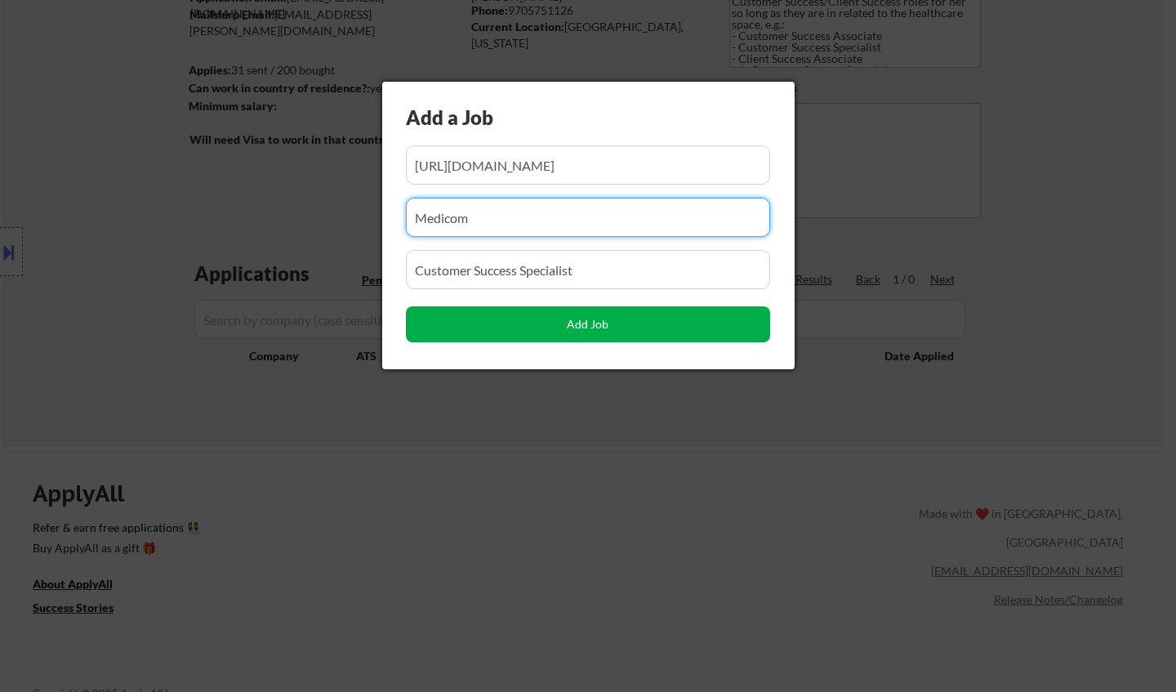
click at [605, 328] on button "Add Job" at bounding box center [588, 324] width 364 height 36
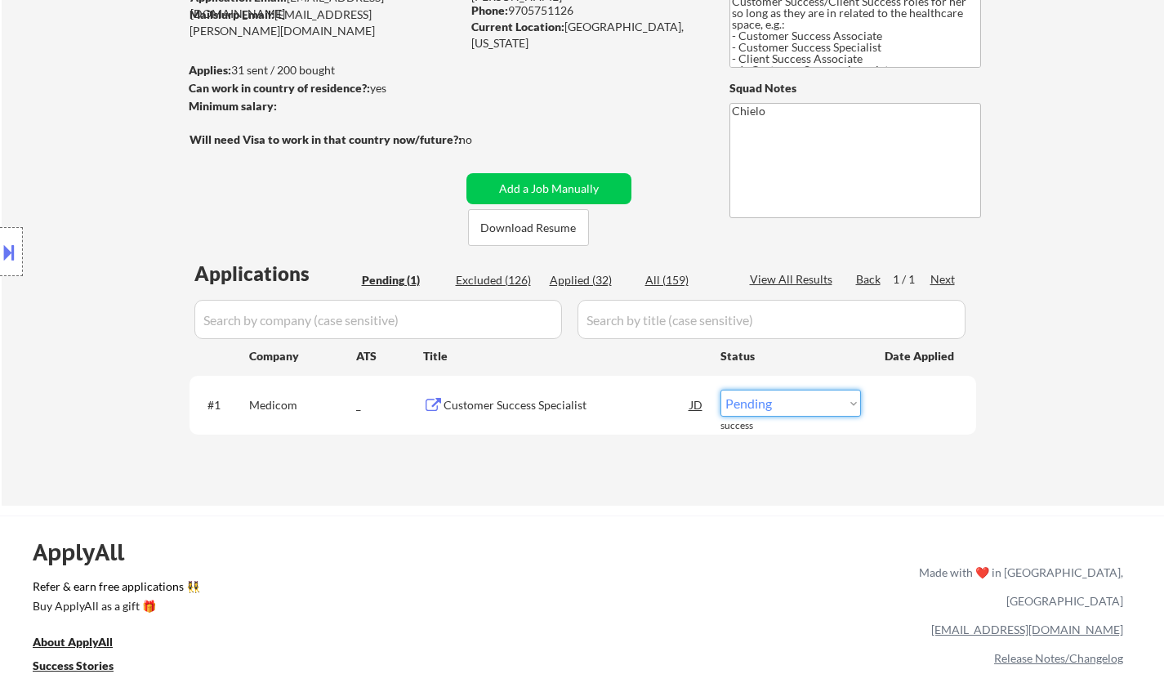
click at [782, 407] on select "Choose an option... Pending Applied Excluded (Questions) Excluded (Expired) Exc…" at bounding box center [790, 403] width 141 height 27
select select ""applied""
click at [720, 390] on select "Choose an option... Pending Applied Excluded (Questions) Excluded (Expired) Exc…" at bounding box center [790, 403] width 141 height 27
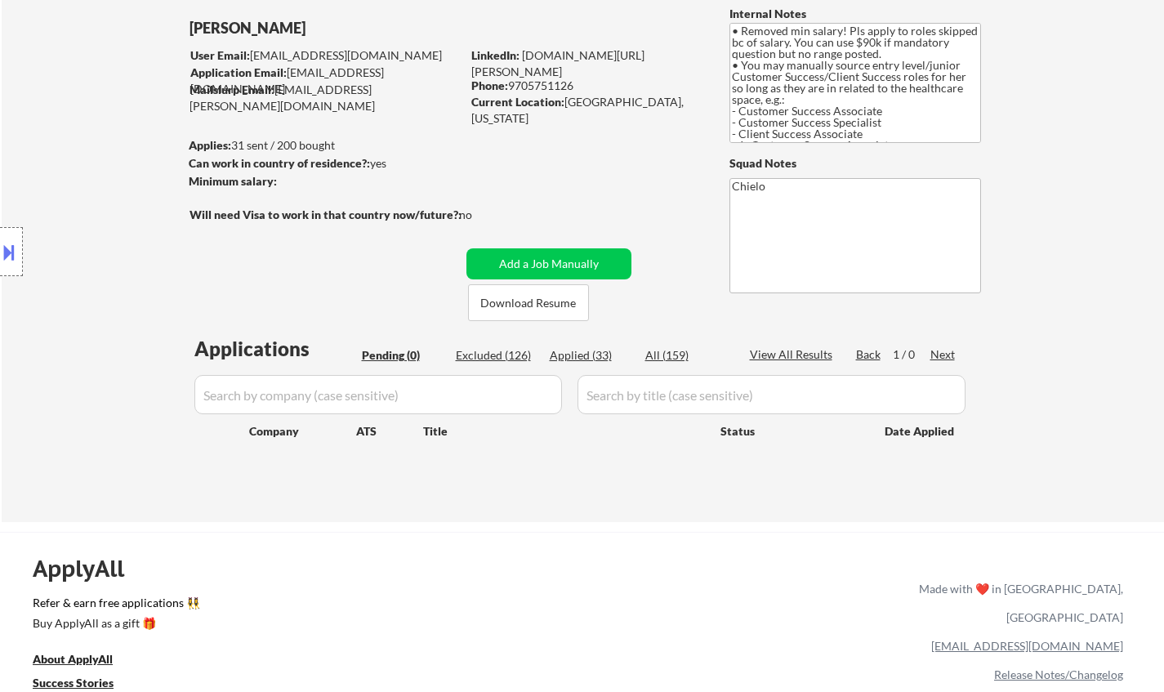
scroll to position [163, 0]
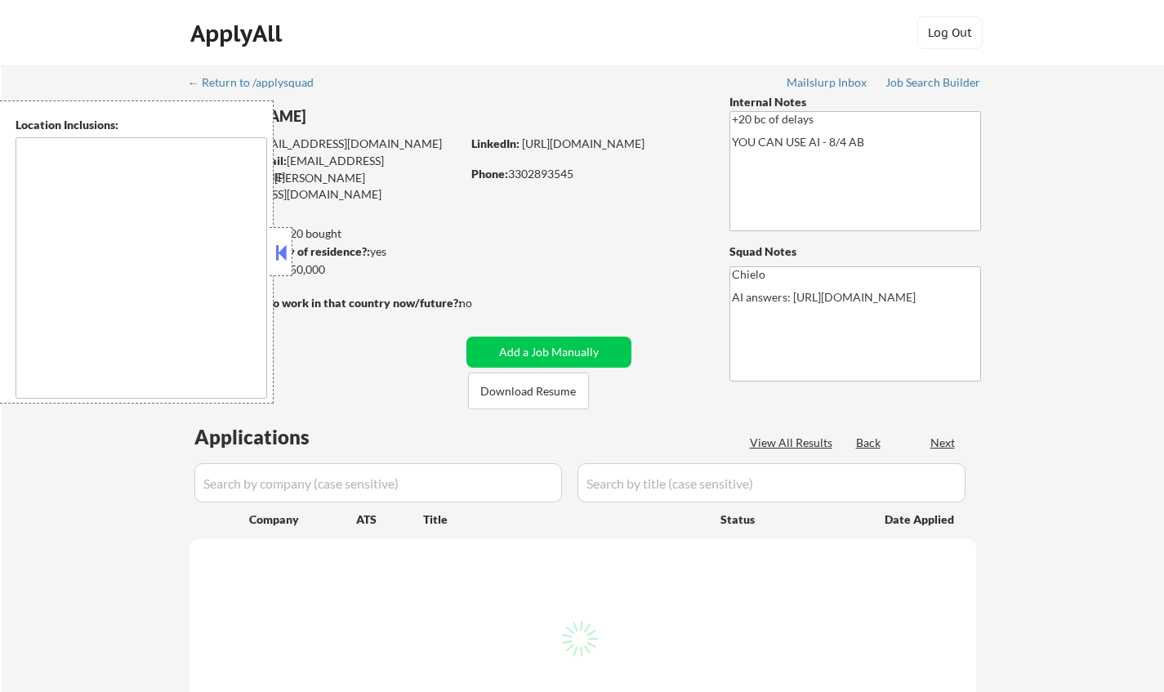
type textarea "remote"
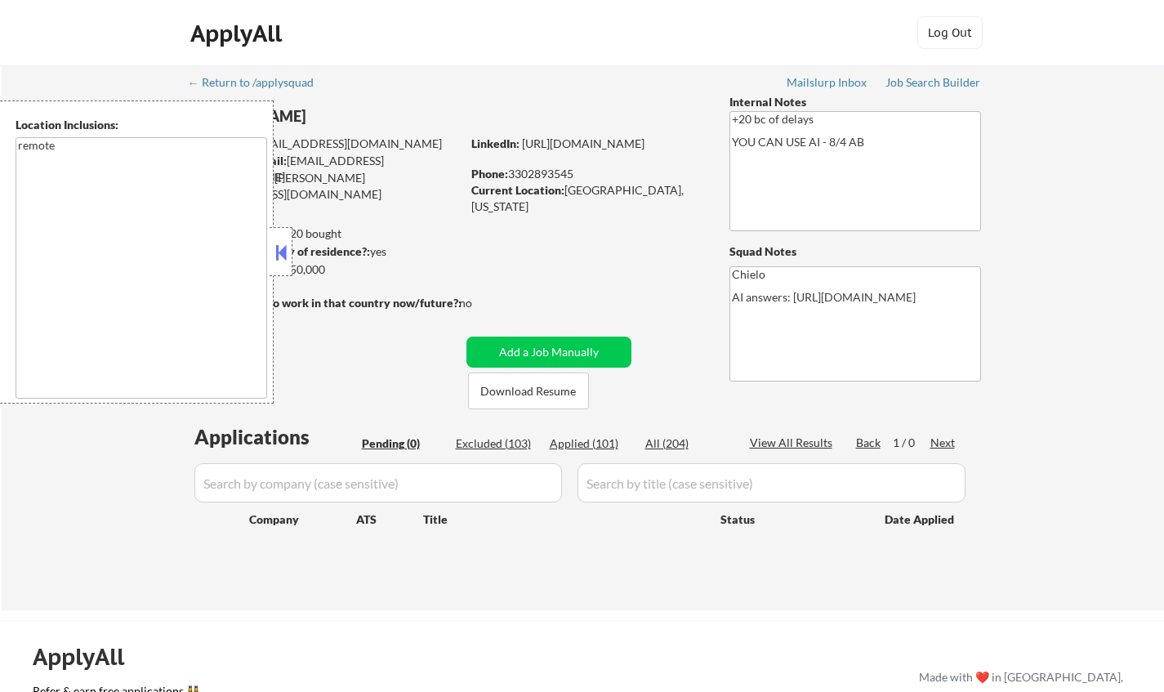
click at [92, 485] on div "← Return to /applysquad Mailslurp Inbox Job Search Builder Matthew Aster User E…" at bounding box center [583, 337] width 1162 height 545
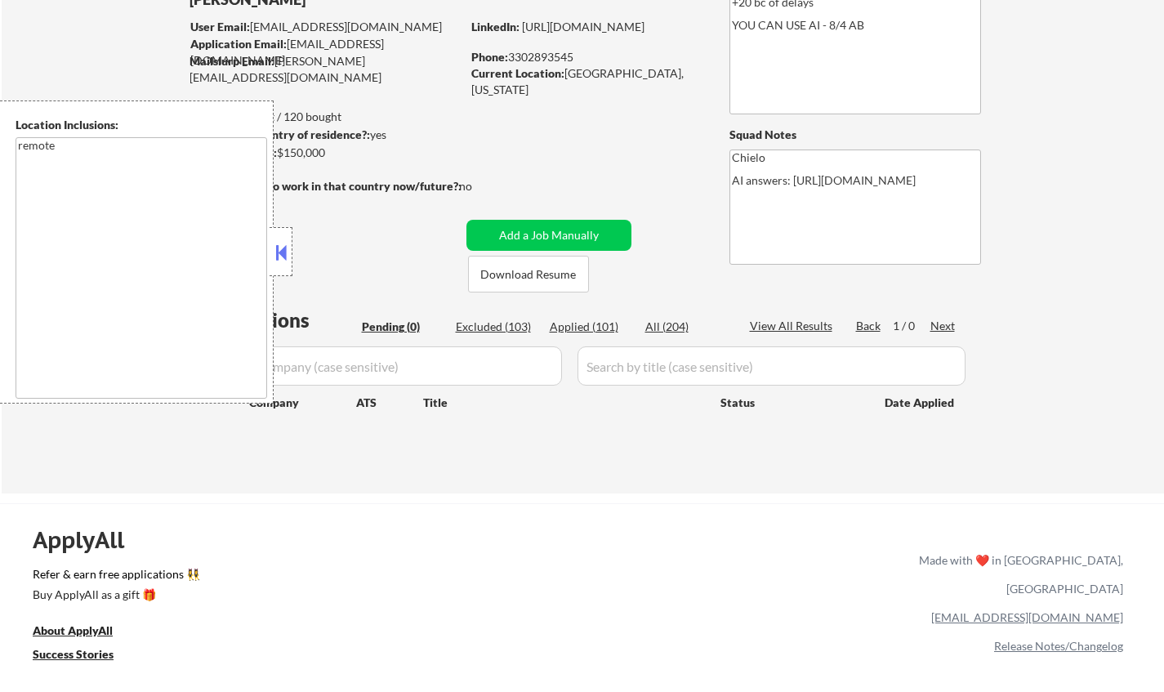
scroll to position [163, 0]
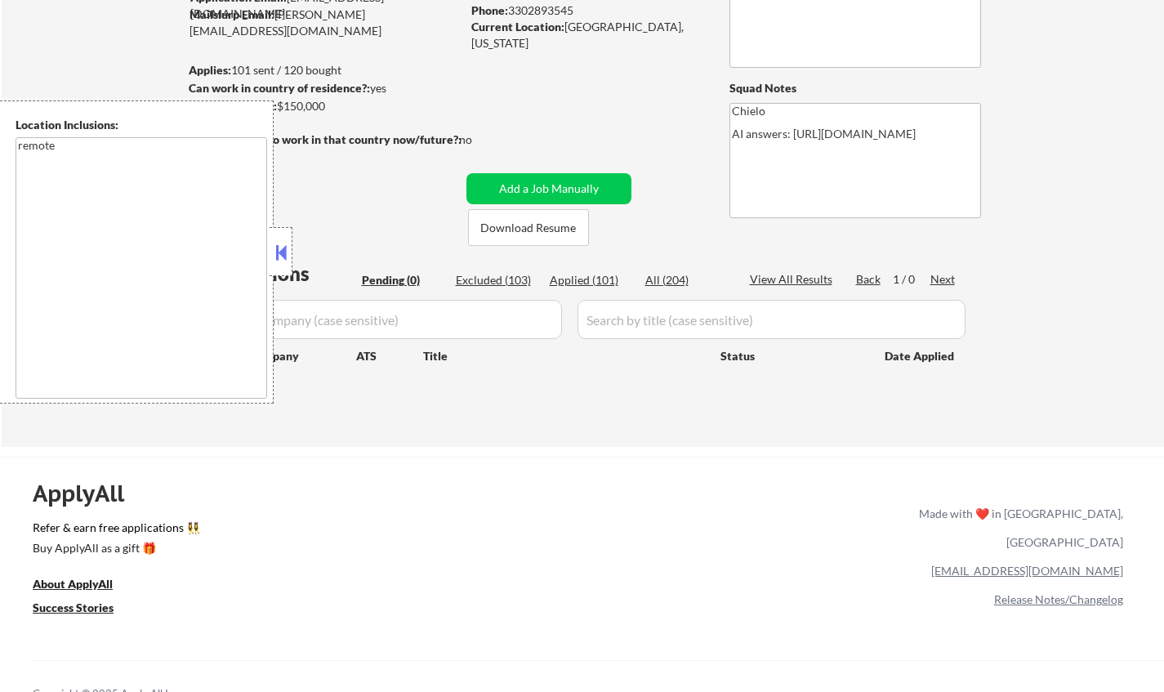
click at [480, 270] on div "Applications Pending (0) Excluded (103) Applied (101) All (204) View All Result…" at bounding box center [583, 338] width 787 height 156
click at [479, 278] on div "Excluded (103)" at bounding box center [497, 280] width 82 height 16
select select ""excluded__location_""
select select ""excluded__expired_""
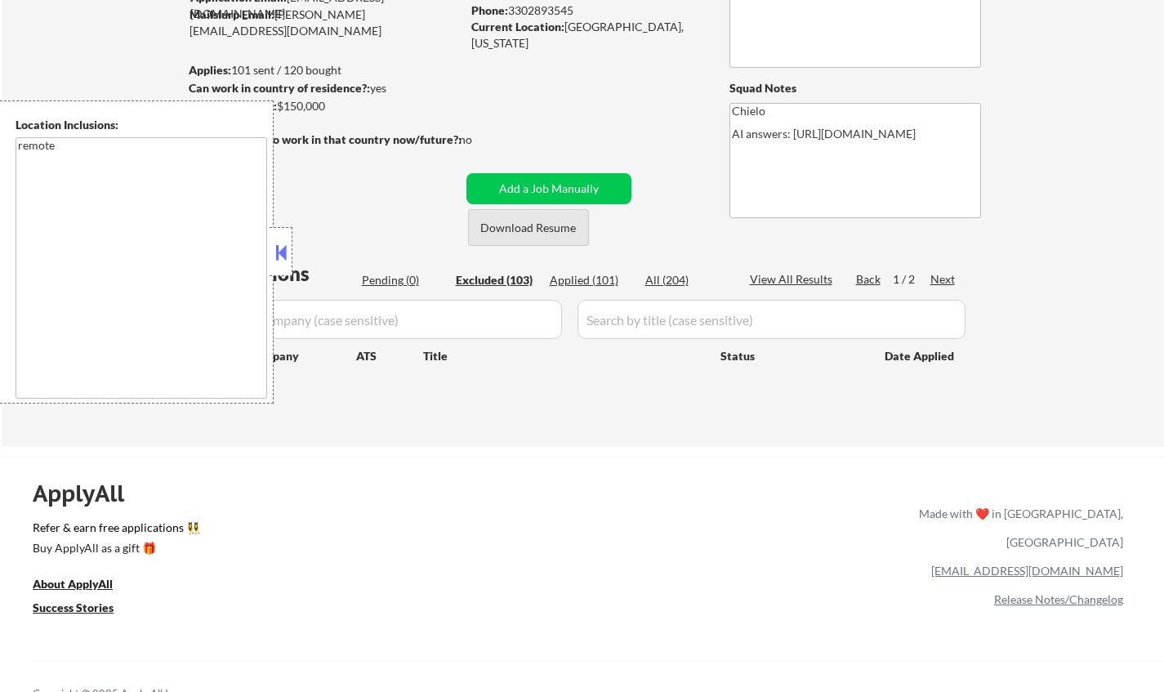
select select ""excluded__bad_match_""
select select ""excluded__location_""
select select ""excluded__bad_match_""
select select ""excluded__expired_""
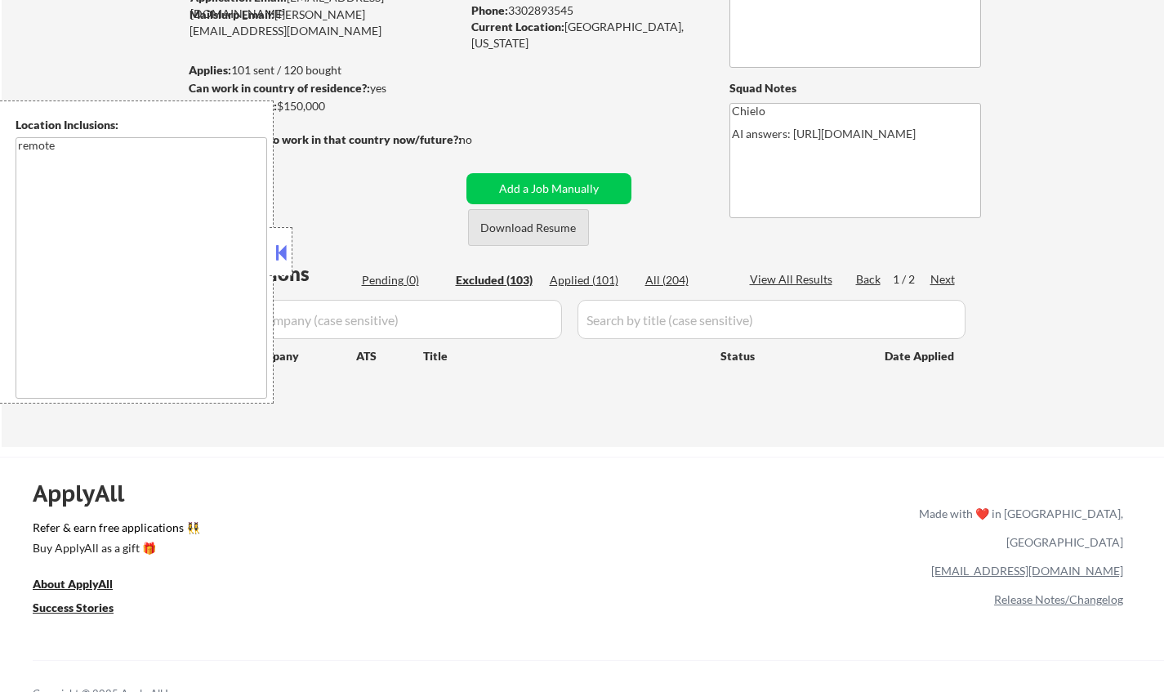
select select ""excluded__other_""
select select ""excluded__location_""
select select ""excluded__salary_""
select select ""excluded__other_""
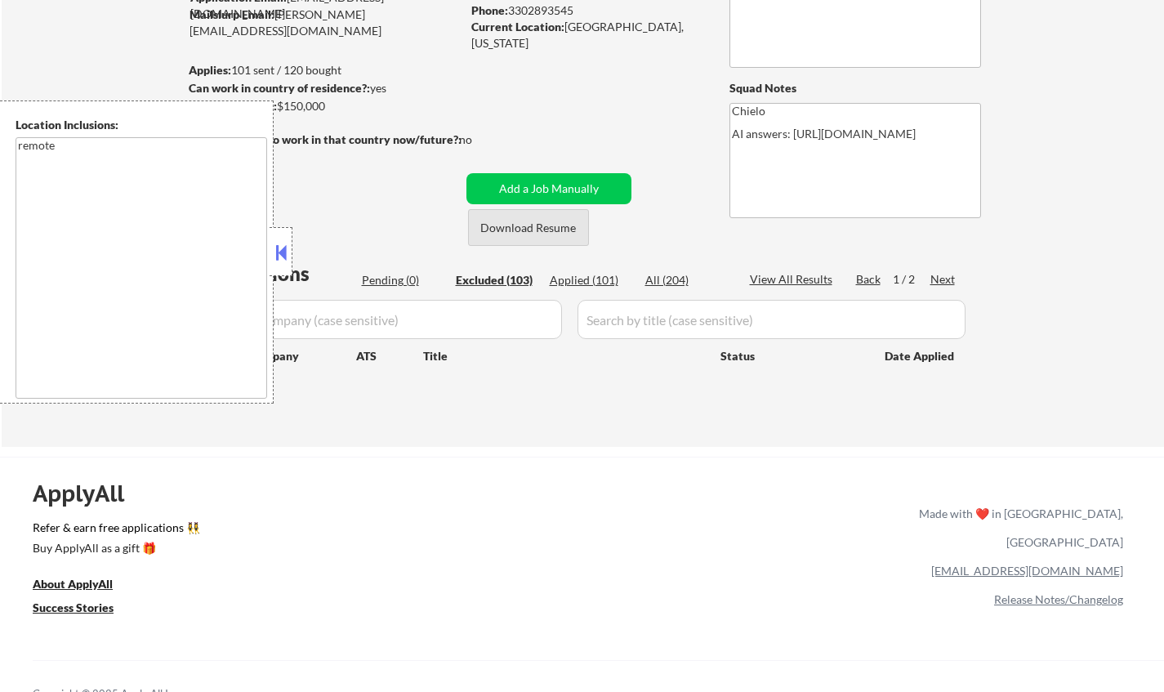
select select ""excluded__location_""
select select ""excluded__expired_""
select select ""excluded__location_""
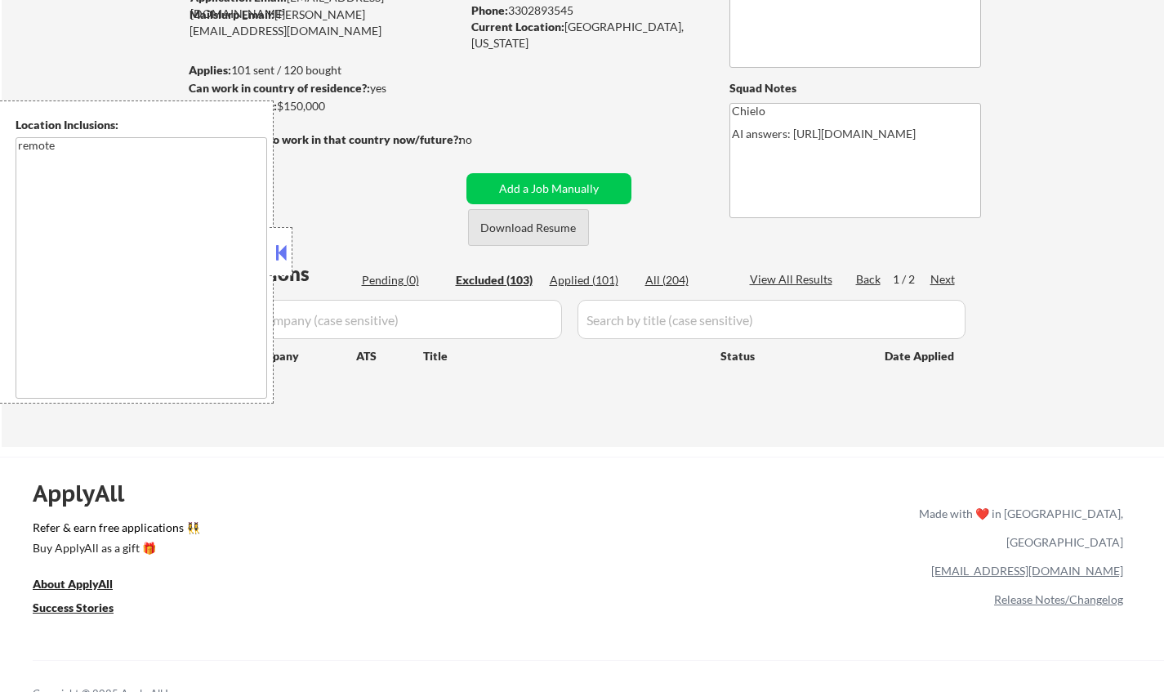
select select ""excluded__salary_""
select select ""excluded__expired_""
select select ""excluded__location_""
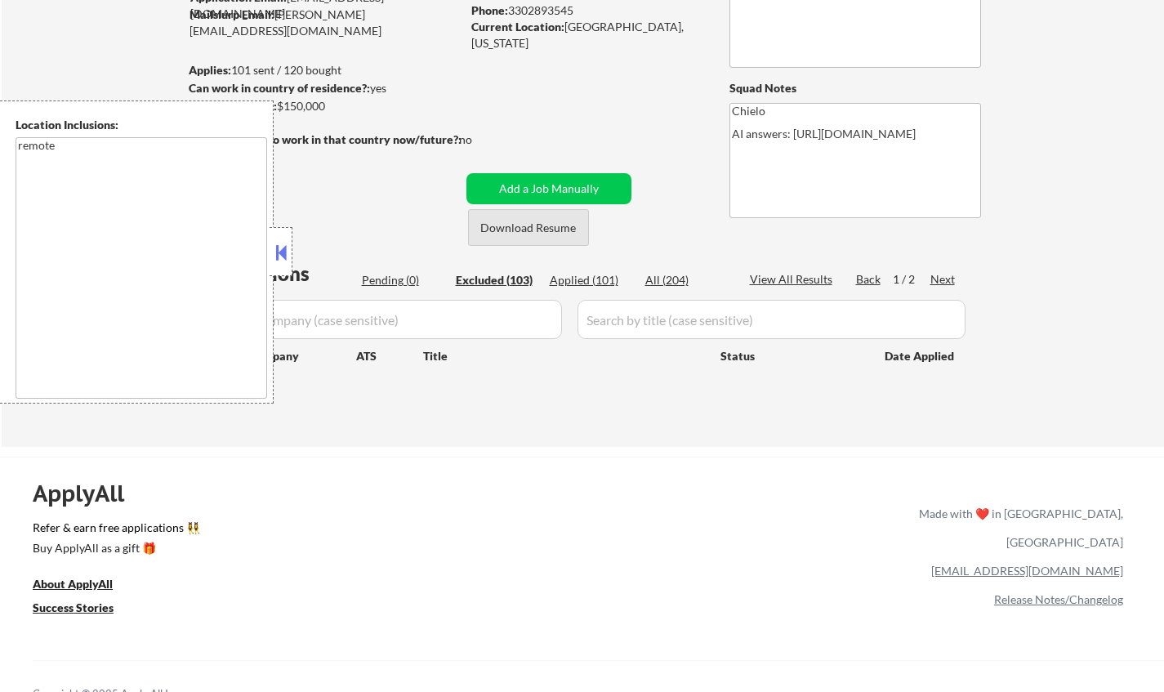
select select ""excluded__location_""
select select ""excluded__expired_""
select select ""excluded__location_""
select select ""excluded__expired_""
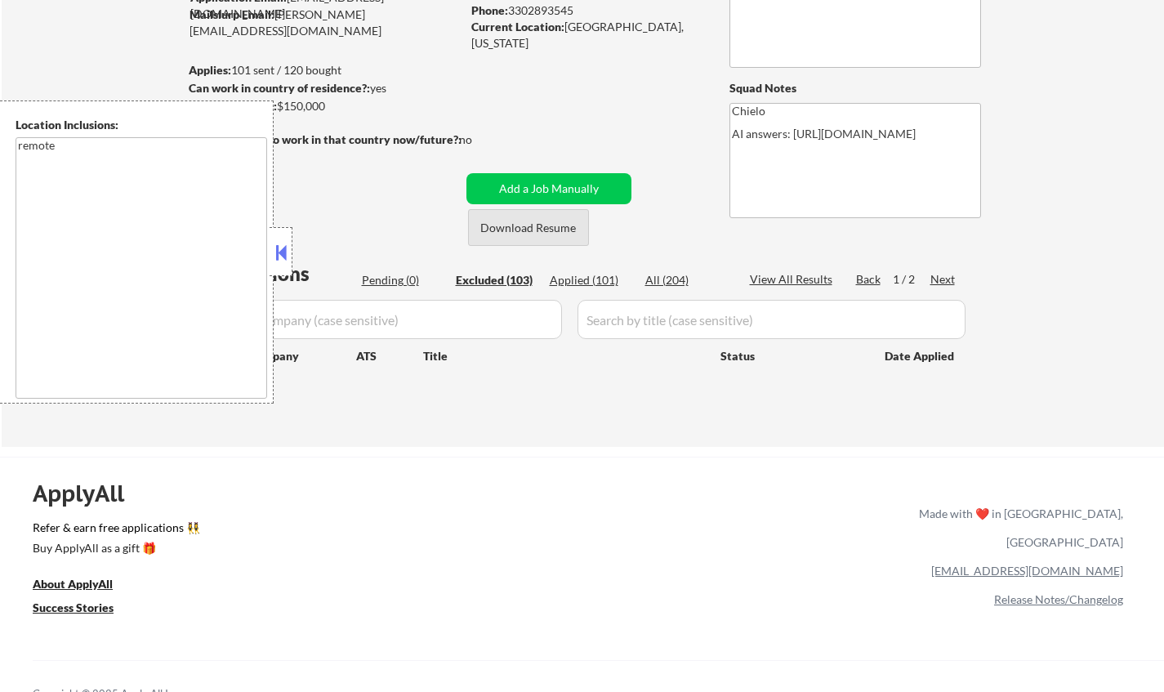
select select ""excluded__salary_""
select select ""excluded__expired_""
select select ""excluded__bad_match_""
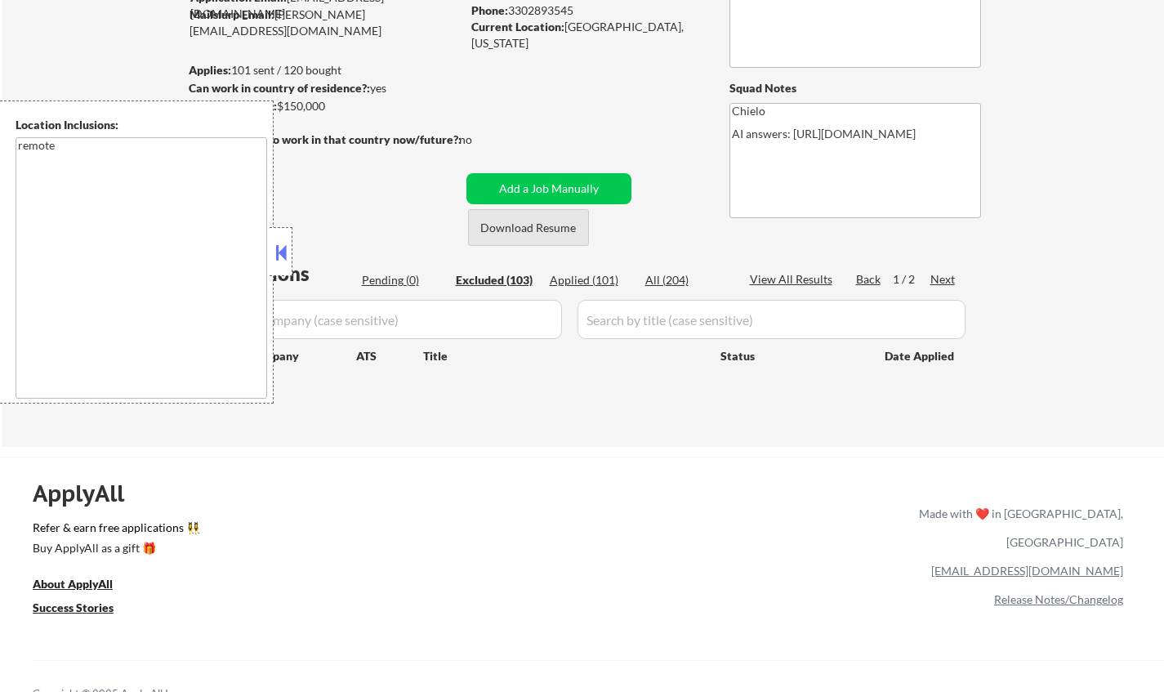
select select ""excluded__expired_""
select select ""excluded__location_""
select select ""excluded__expired_""
select select ""excluded""
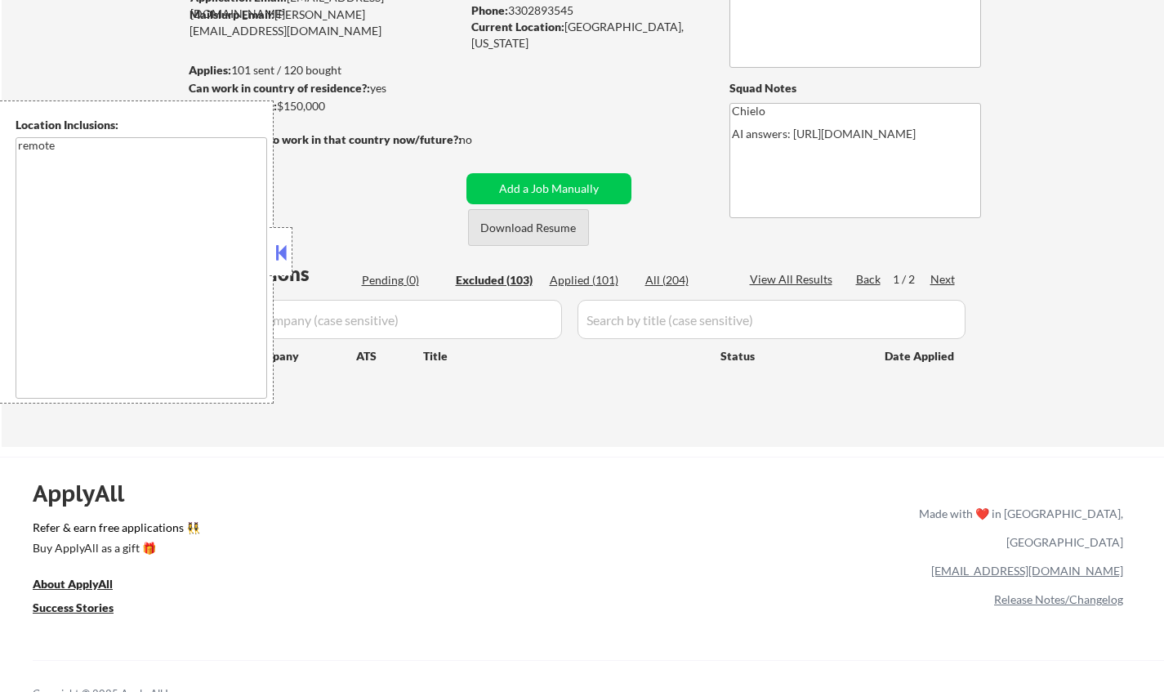
select select ""excluded__bad_match_""
select select ""excluded__location_""
select select ""excluded__salary_""
select select ""excluded__location_""
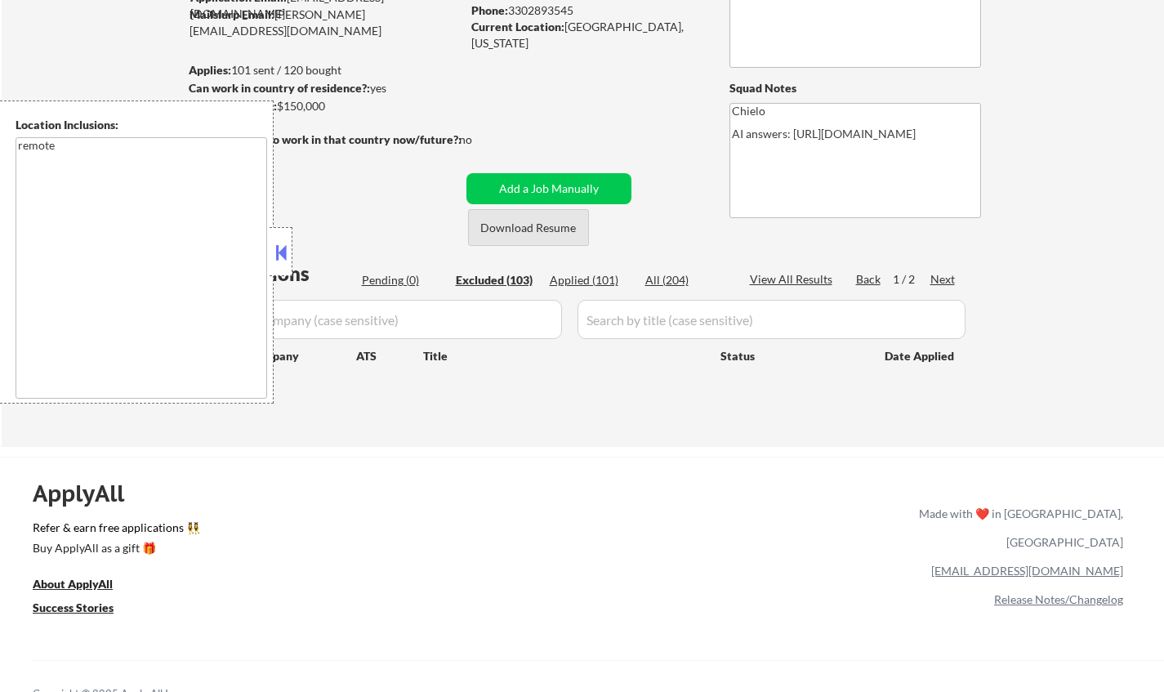
select select ""excluded__location_""
select select ""excluded__expired_""
select select ""excluded__location_""
select select ""excluded__expired_""
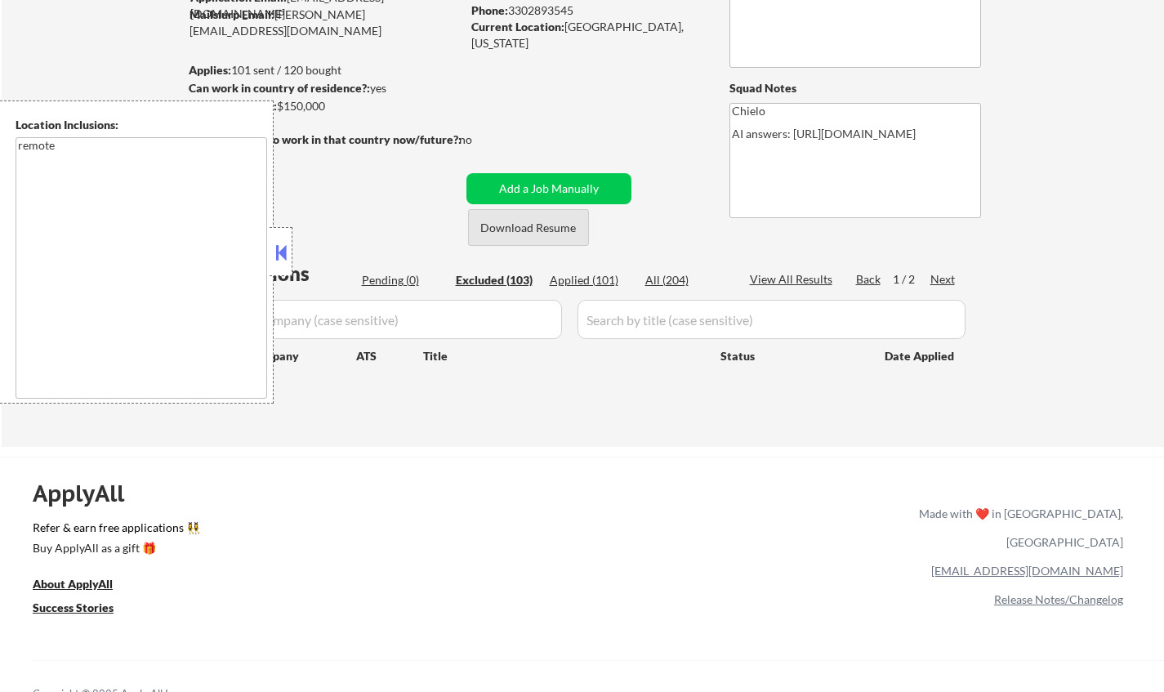
select select ""excluded__location_""
select select ""excluded__expired_""
select select ""excluded__salary_""
select select ""excluded__expired_""
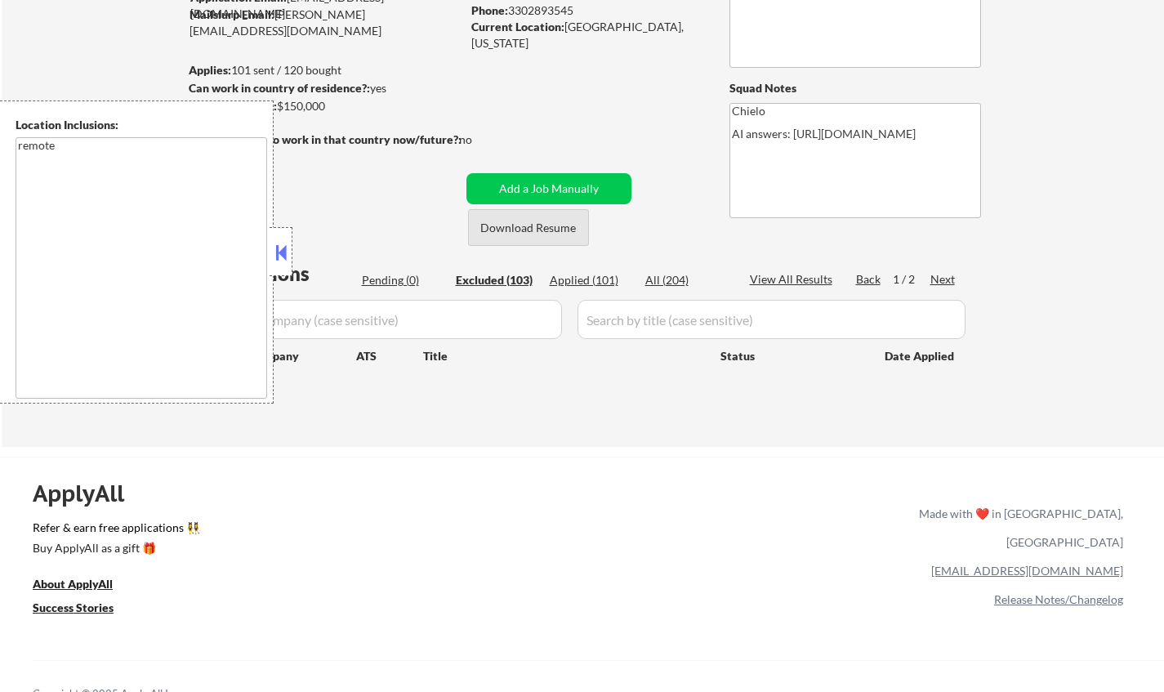
select select ""excluded__location_""
select select ""excluded__bad_match_""
select select ""excluded__other_""
select select ""excluded__location_""
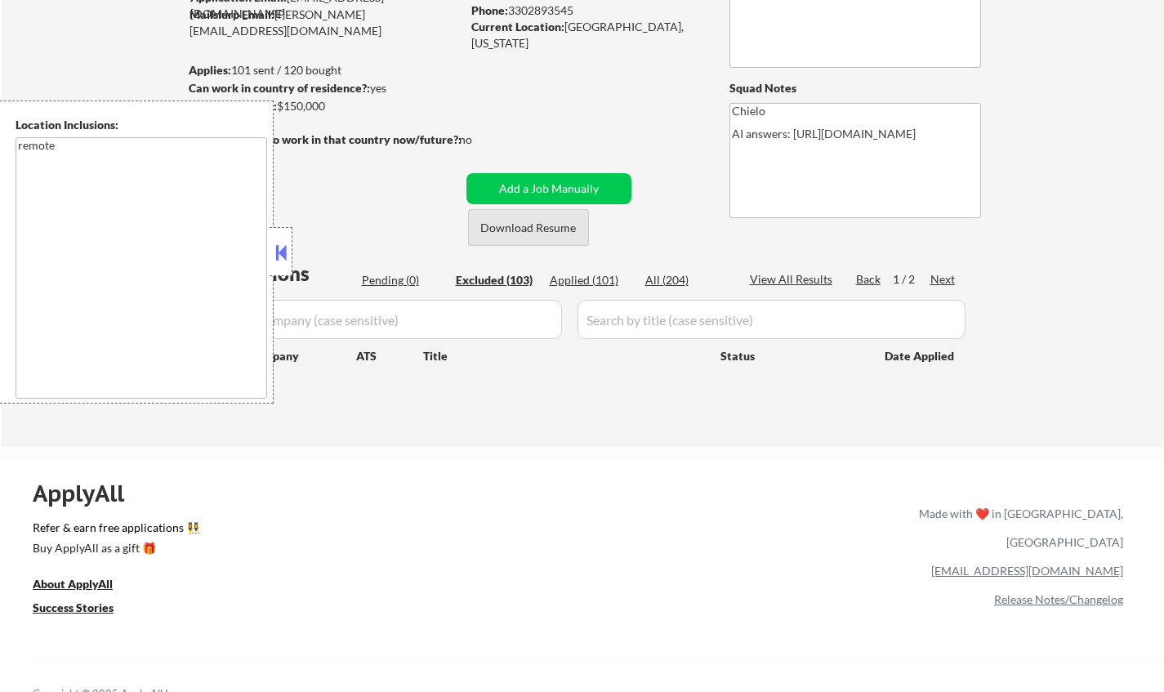
select select ""excluded__location_""
select select ""excluded__expired_""
select select ""excluded__location_""
select select ""excluded__bad_match_""
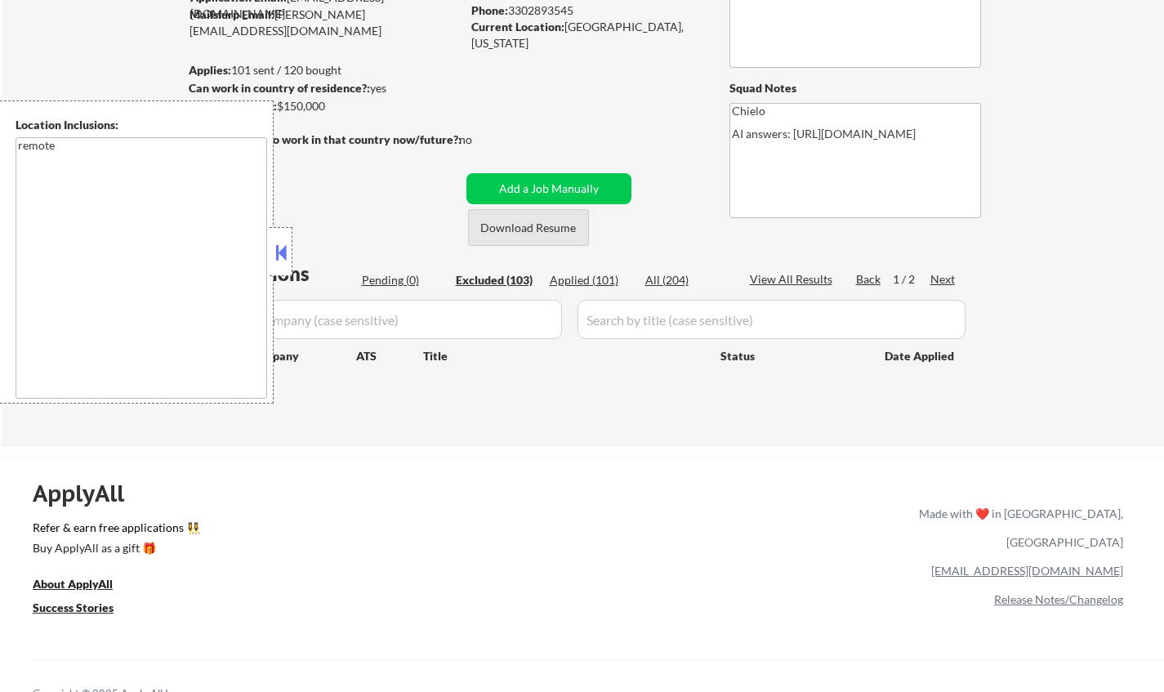
select select ""excluded__location_""
select select ""excluded__bad_match_""
select select ""excluded__salary_""
select select ""excluded__location_""
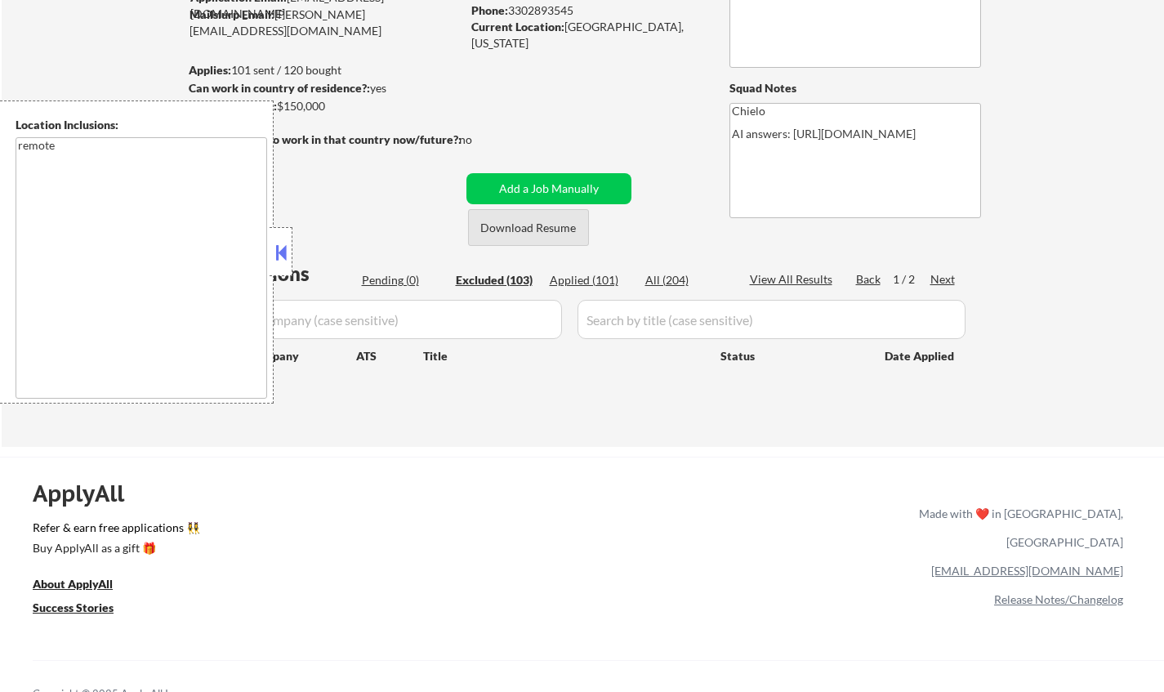
select select ""excluded__bad_match_""
select select ""excluded__location_""
select select ""excluded__expired_""
select select ""excluded__bad_match_""
select select ""excluded__salary_""
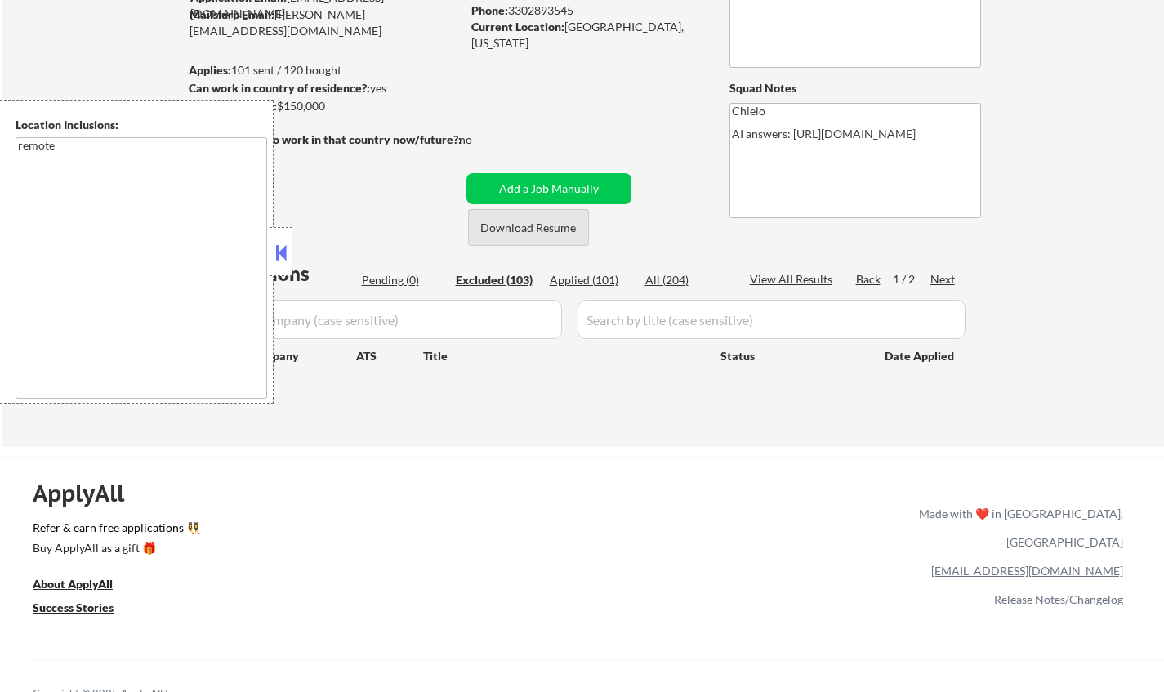
select select ""excluded__bad_match_""
select select ""excluded__location_""
select select ""excluded__bad_match_""
select select ""excluded__other_""
select select ""excluded__location_""
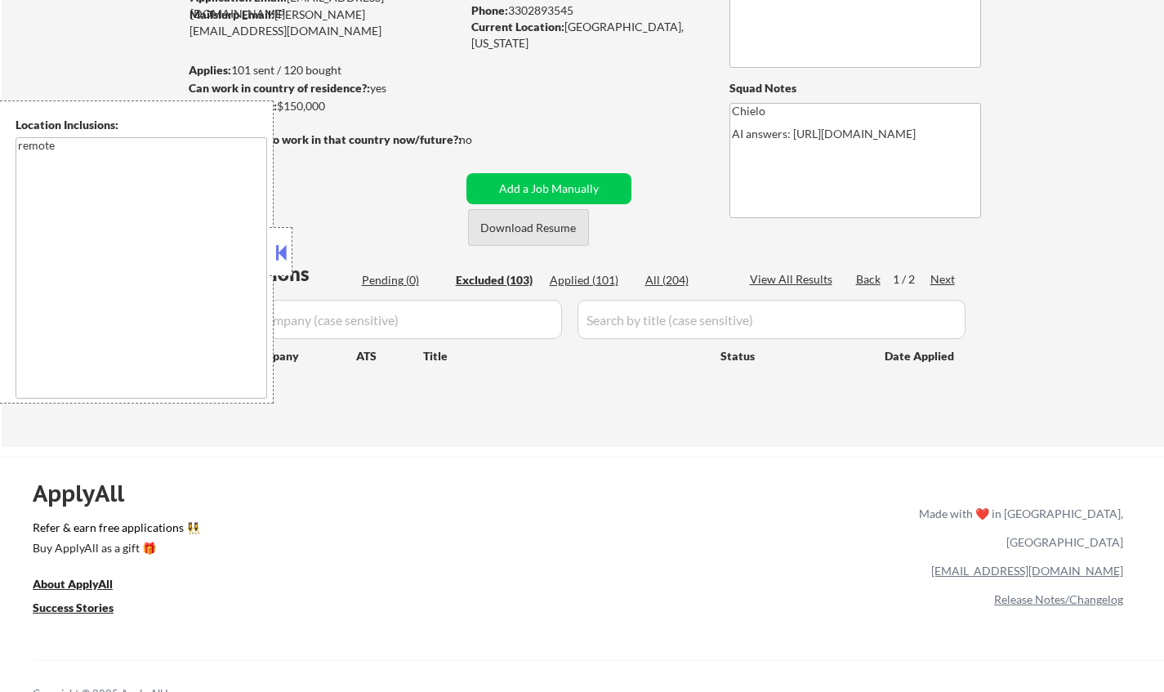
select select ""excluded__location_""
select select ""excluded__expired_""
select select ""excluded__location_""
select select ""excluded__expired_""
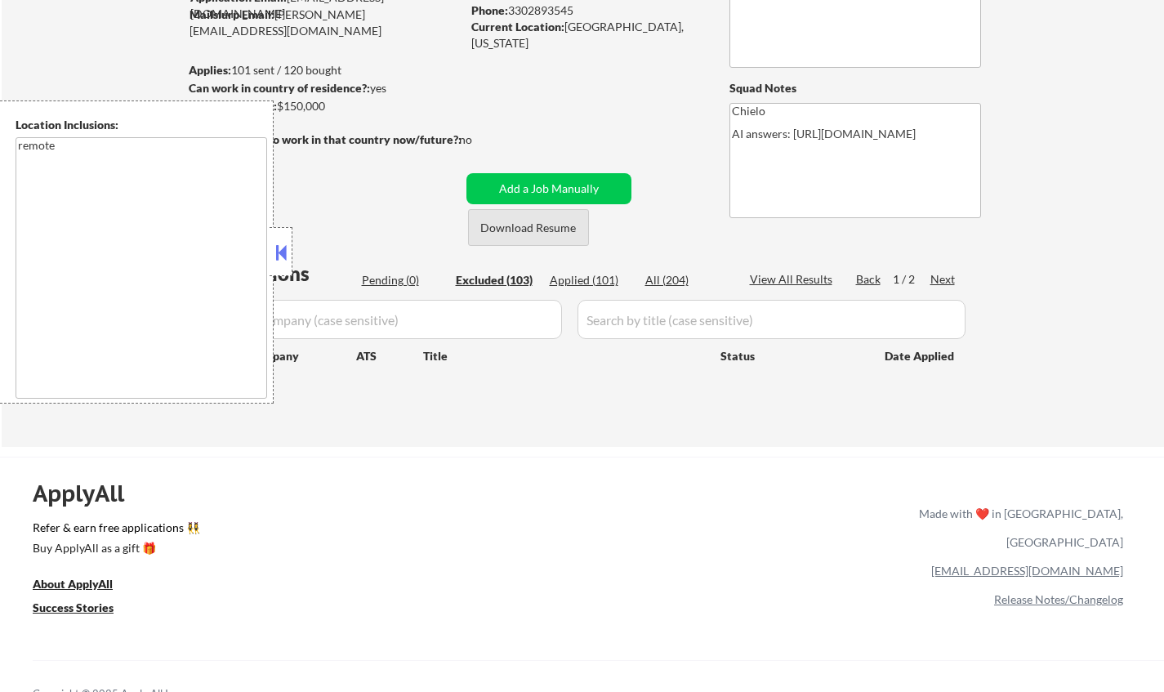
select select ""excluded""
select select ""excluded__bad_match_""
select select ""excluded__salary_""
select select ""excluded__expired_""
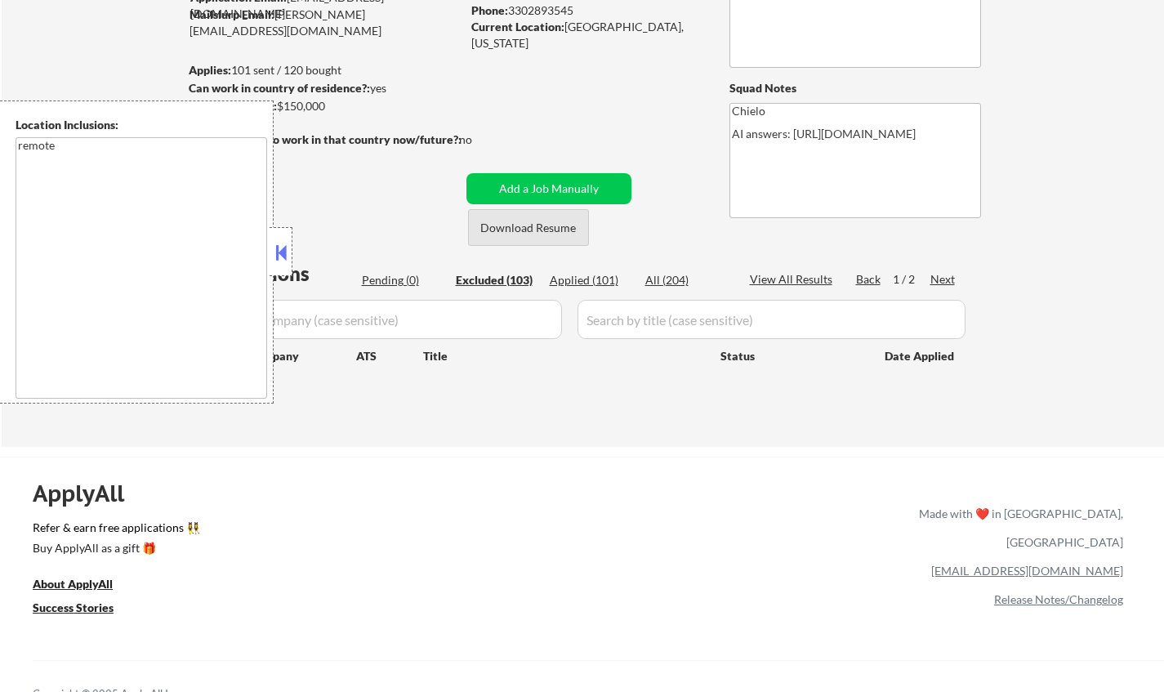
select select ""excluded""
select select ""excluded__salary_""
select select ""excluded__expired_""
select select ""excluded__location_""
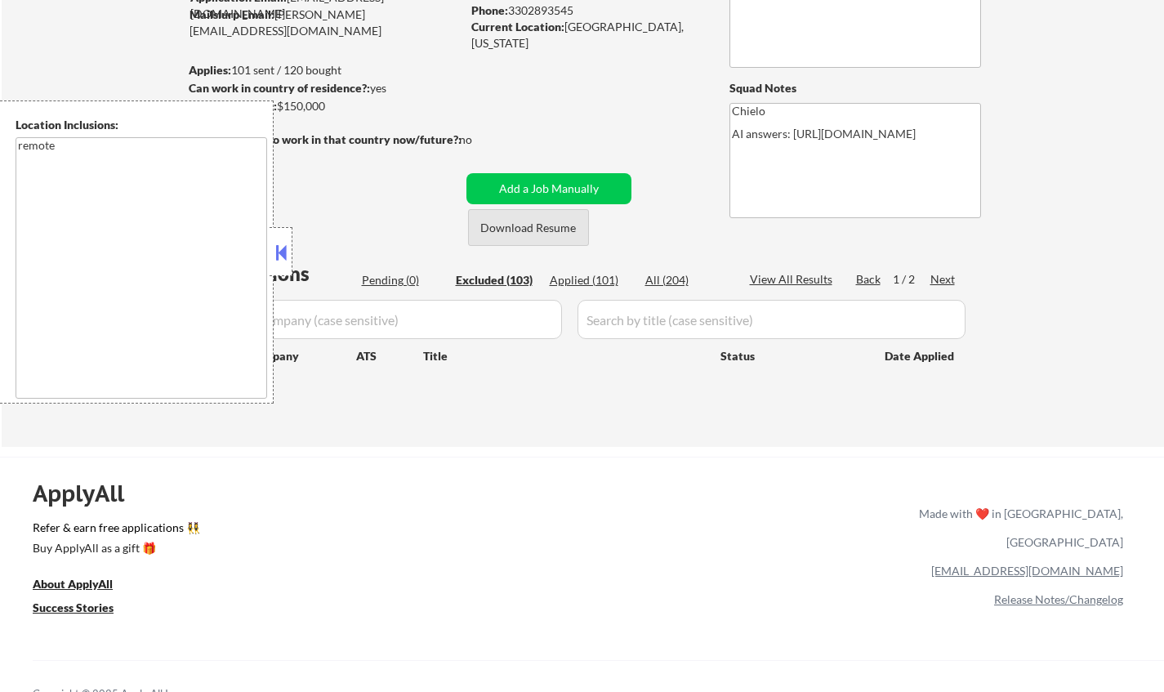
select select ""excluded__expired_""
select select ""excluded__other_""
select select ""excluded__expired_""
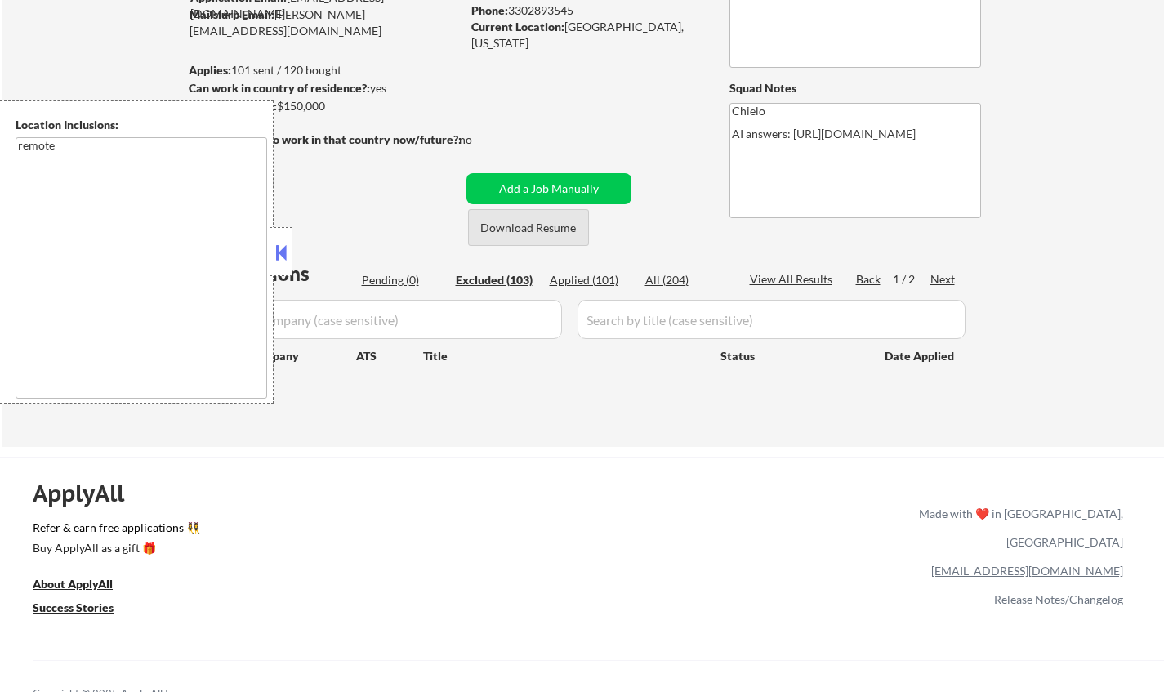
select select ""excluded__salary_""
select select ""excluded__expired_""
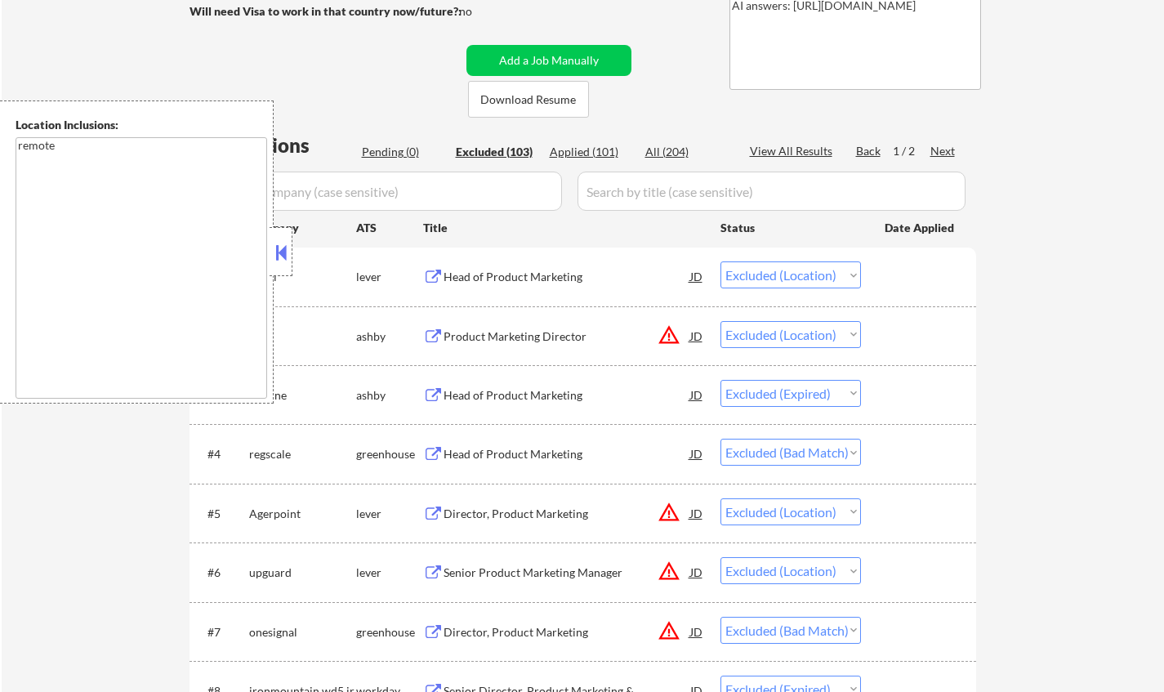
scroll to position [408, 0]
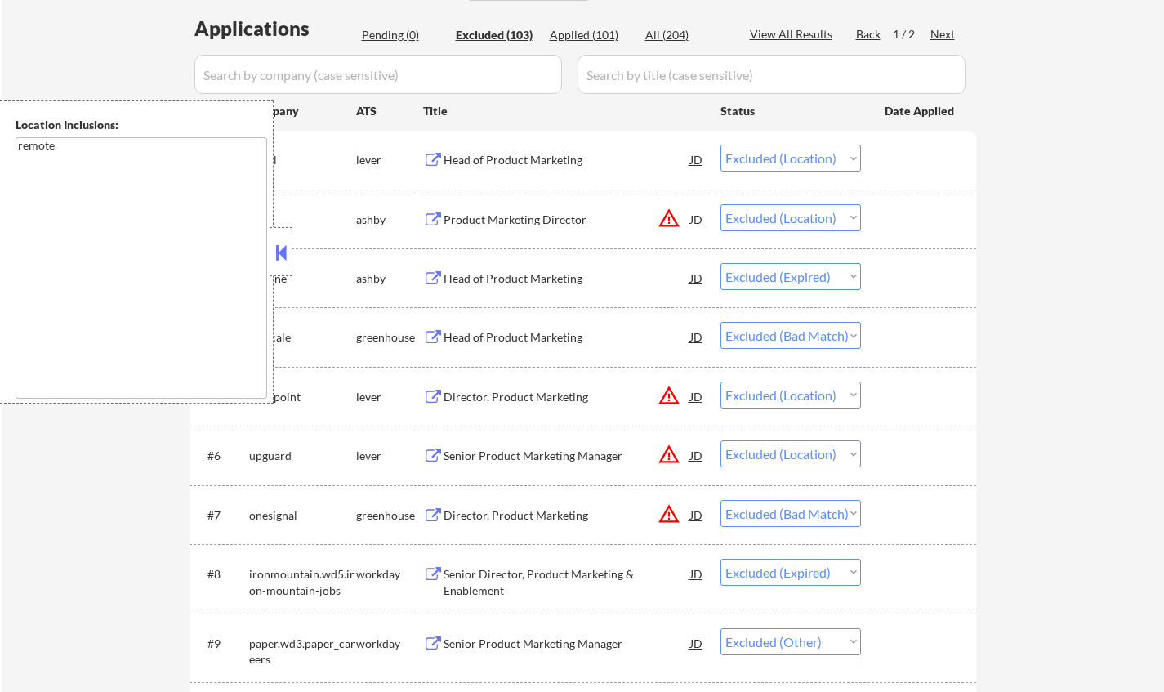
click at [278, 251] on button at bounding box center [281, 252] width 18 height 25
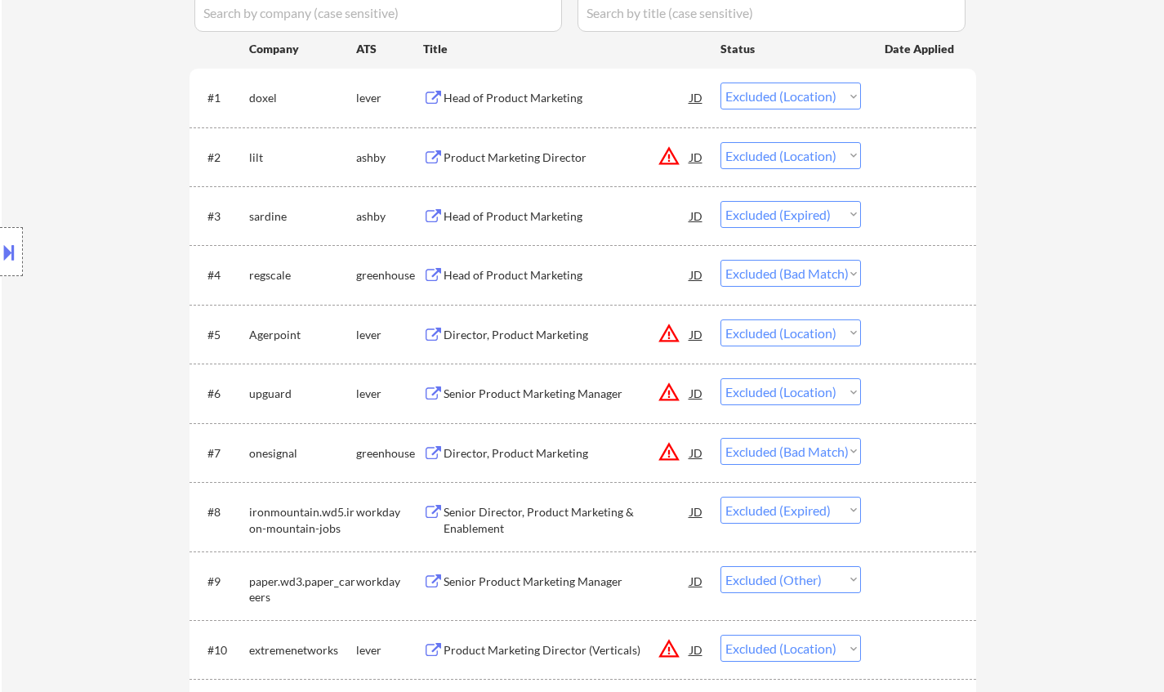
scroll to position [490, 0]
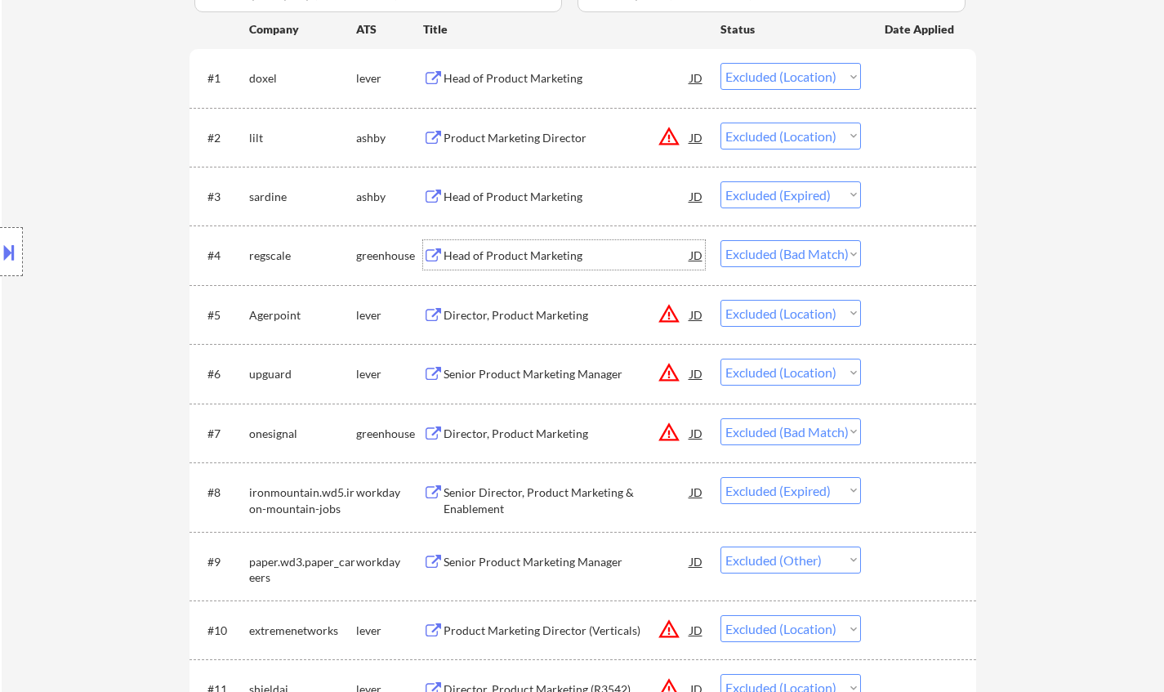
click at [520, 250] on div "Head of Product Marketing" at bounding box center [567, 256] width 247 height 16
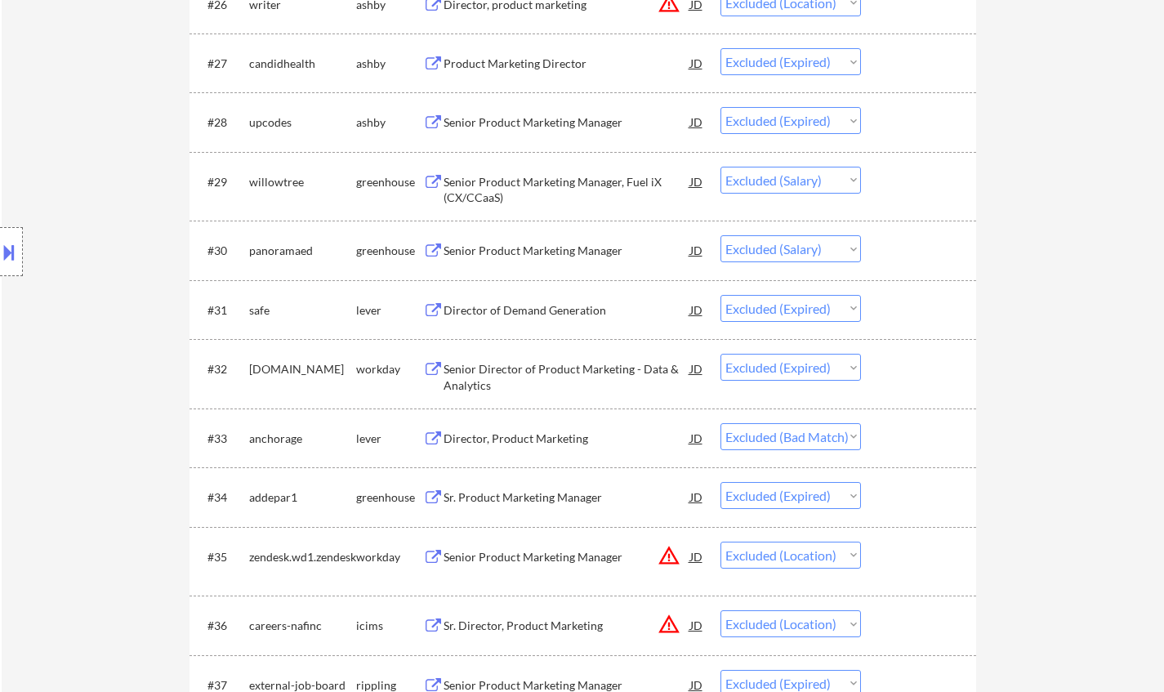
scroll to position [2206, 0]
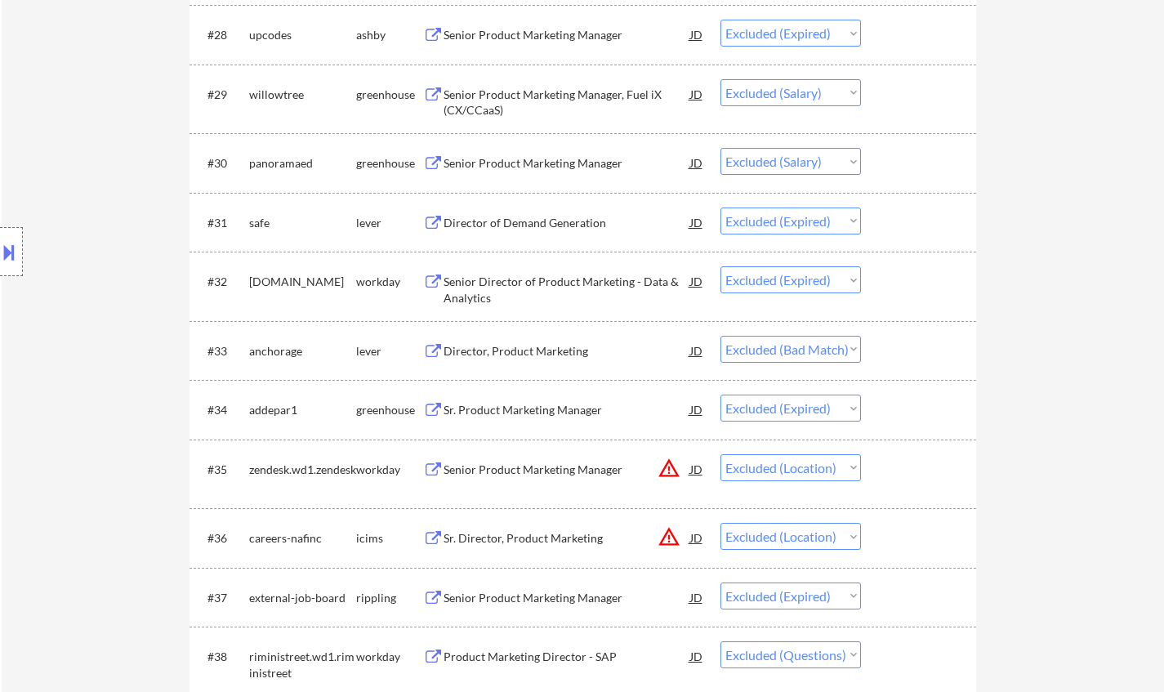
click at [506, 343] on div "Director, Product Marketing" at bounding box center [567, 351] width 247 height 16
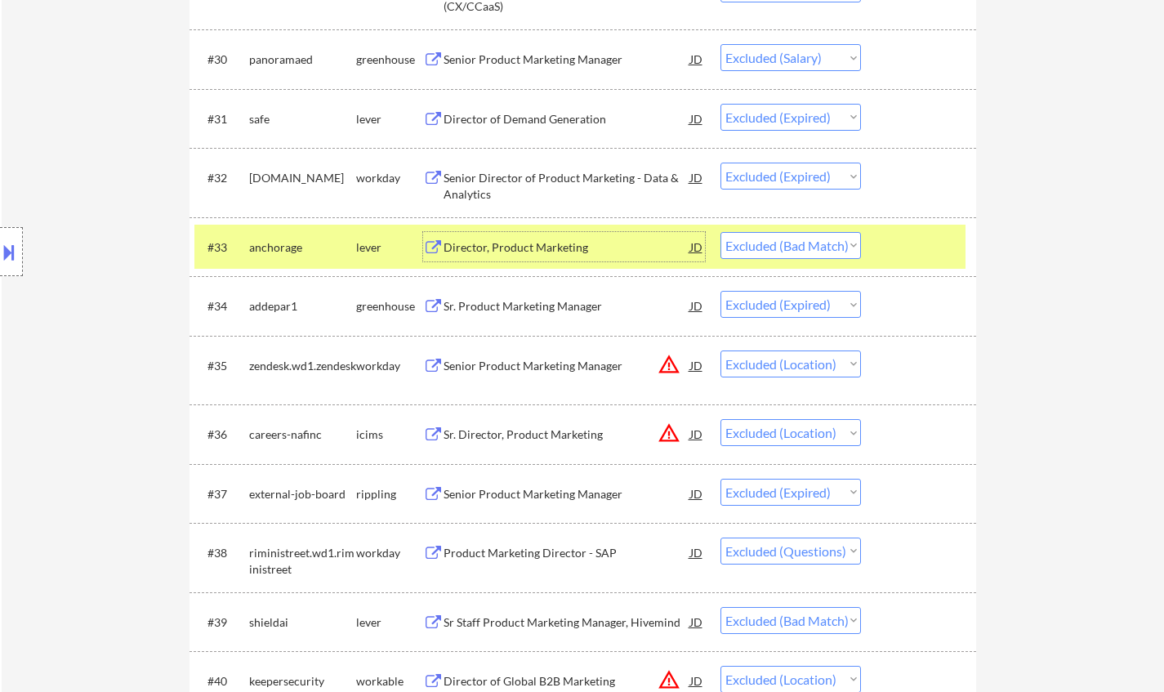
scroll to position [2369, 0]
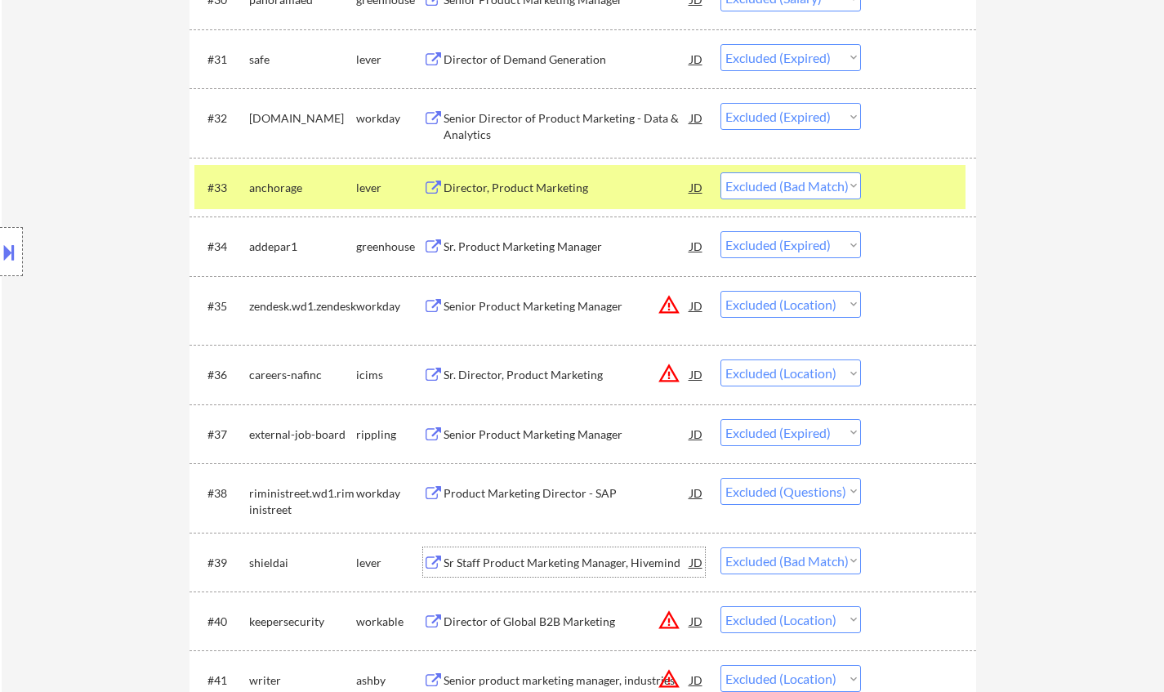
click at [566, 568] on div "Sr Staff Product Marketing Manager, Hivemind" at bounding box center [567, 563] width 247 height 16
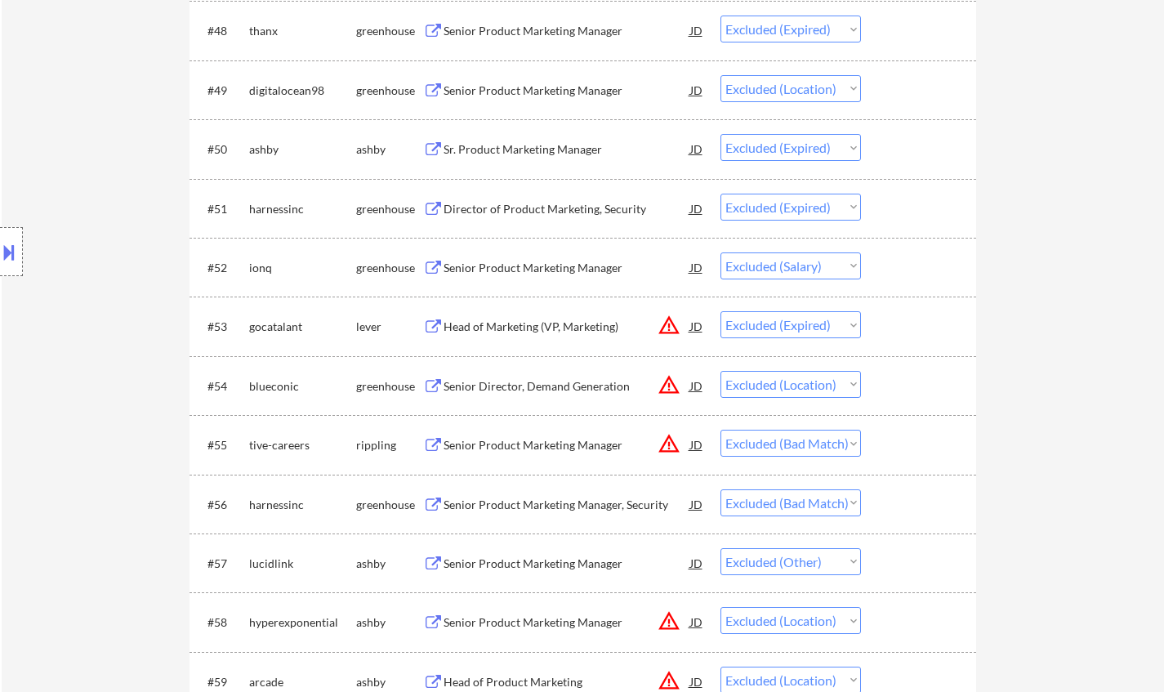
scroll to position [3594, 0]
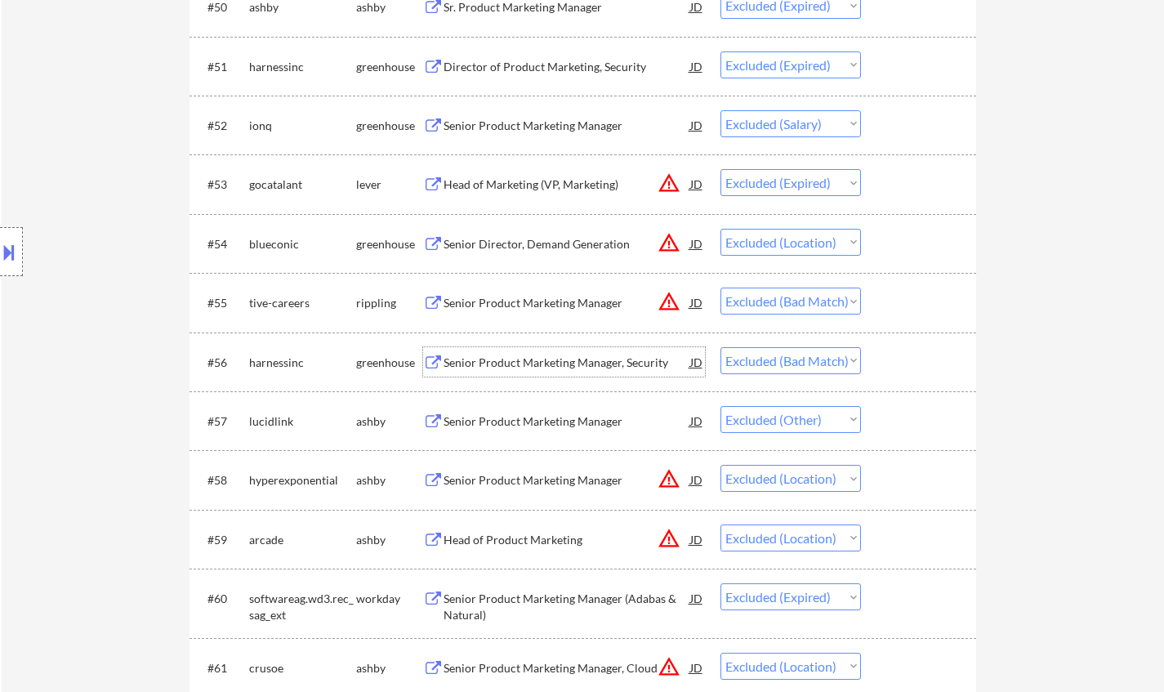
click at [515, 355] on div "Senior Product Marketing Manager, Security" at bounding box center [567, 363] width 247 height 16
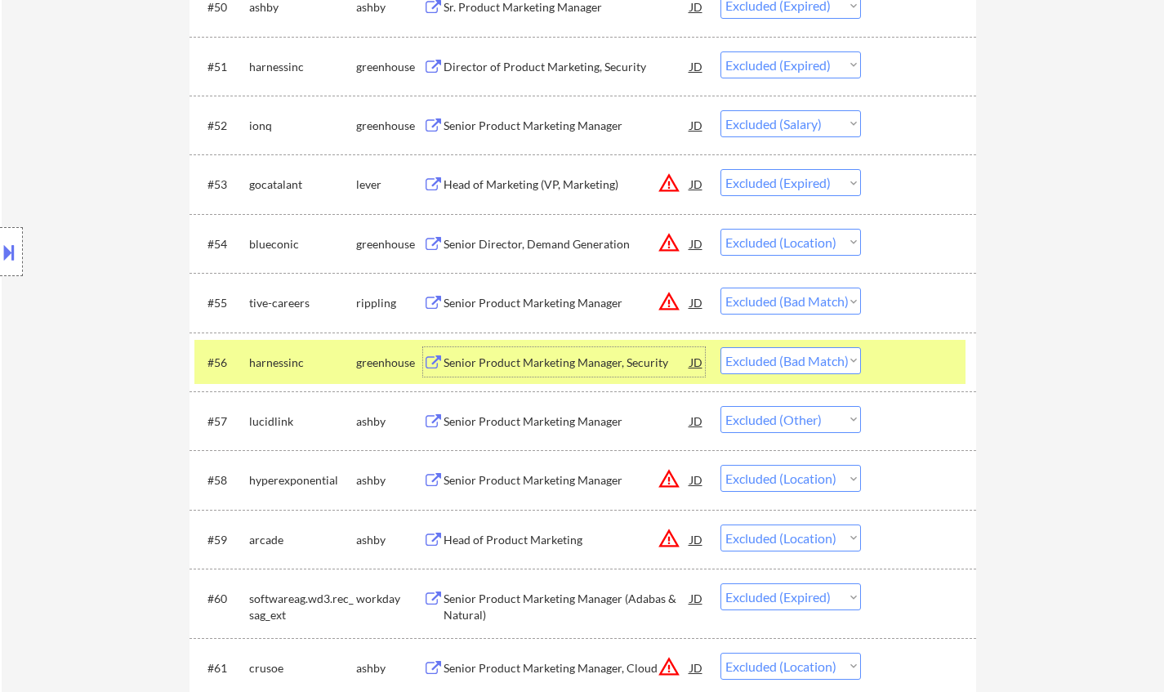
drag, startPoint x: 797, startPoint y: 364, endPoint x: 814, endPoint y: 372, distance: 18.7
click at [797, 364] on select "Choose an option... Pending Applied Excluded (Questions) Excluded (Expired) Exc…" at bounding box center [790, 360] width 141 height 27
select select ""excluded__expired_""
click at [720, 347] on select "Choose an option... Pending Applied Excluded (Questions) Excluded (Expired) Exc…" at bounding box center [790, 360] width 141 height 27
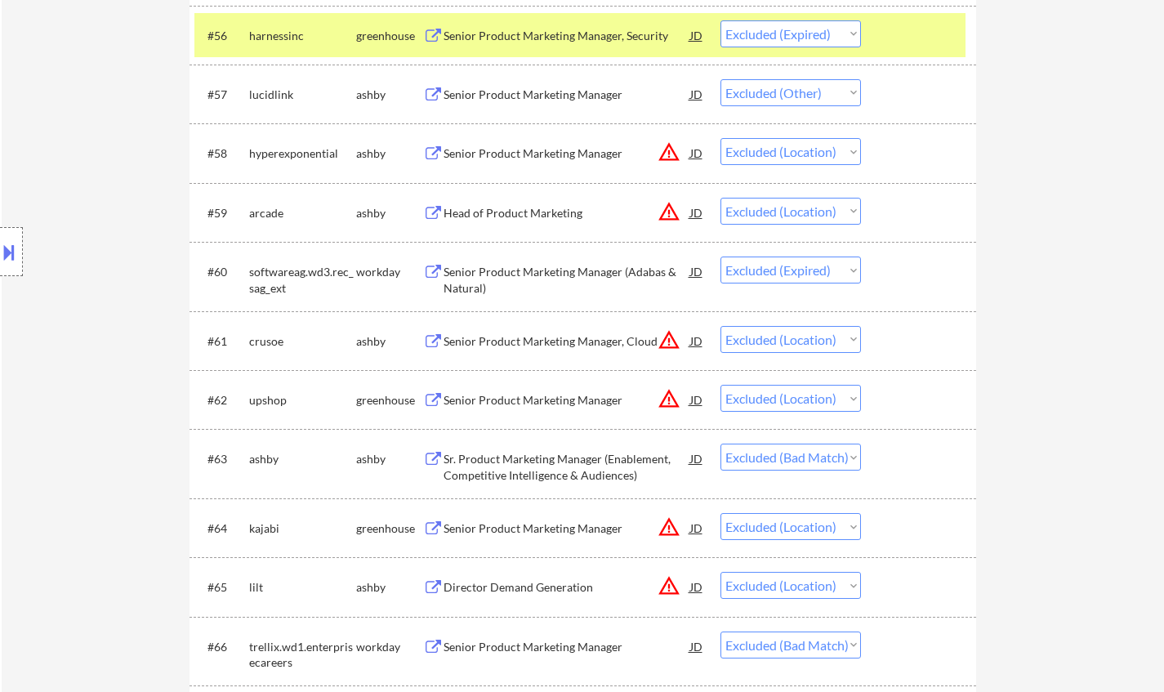
scroll to position [4248, 0]
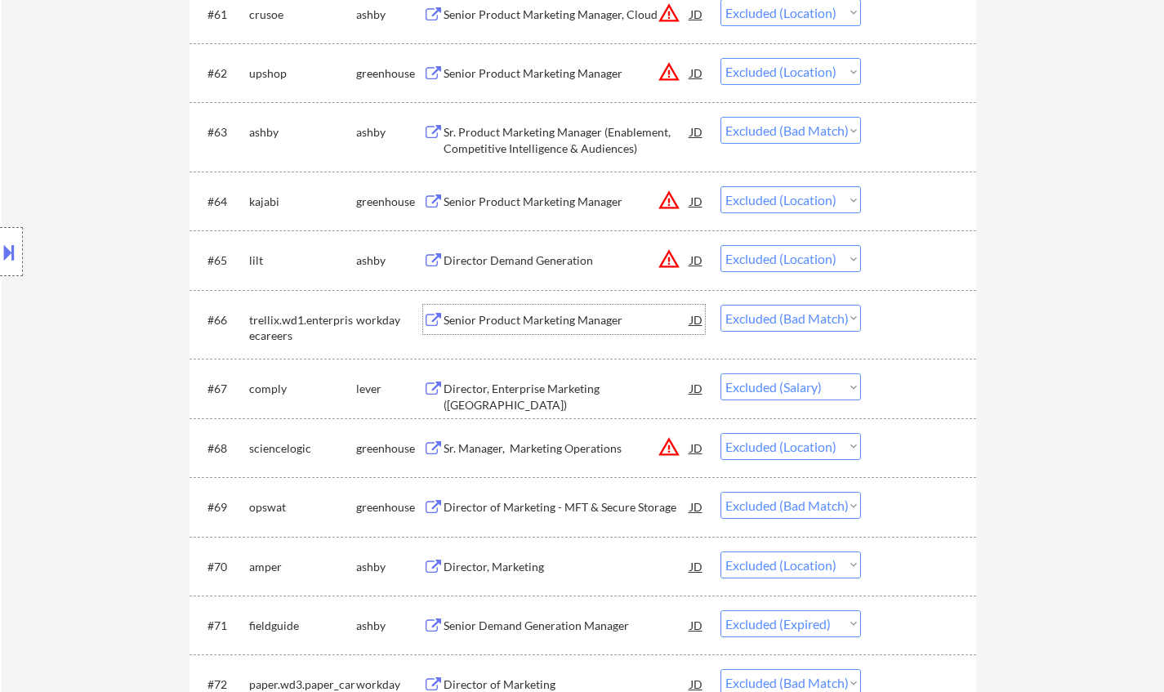
click at [543, 325] on div "Senior Product Marketing Manager" at bounding box center [567, 320] width 247 height 16
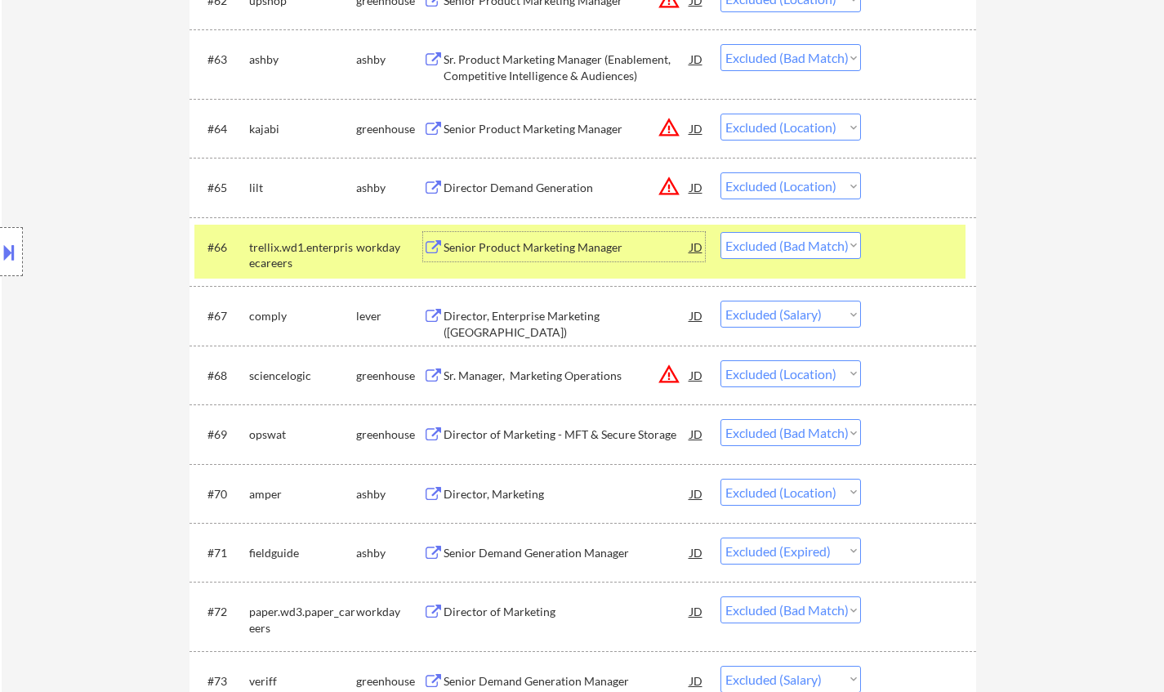
scroll to position [4411, 0]
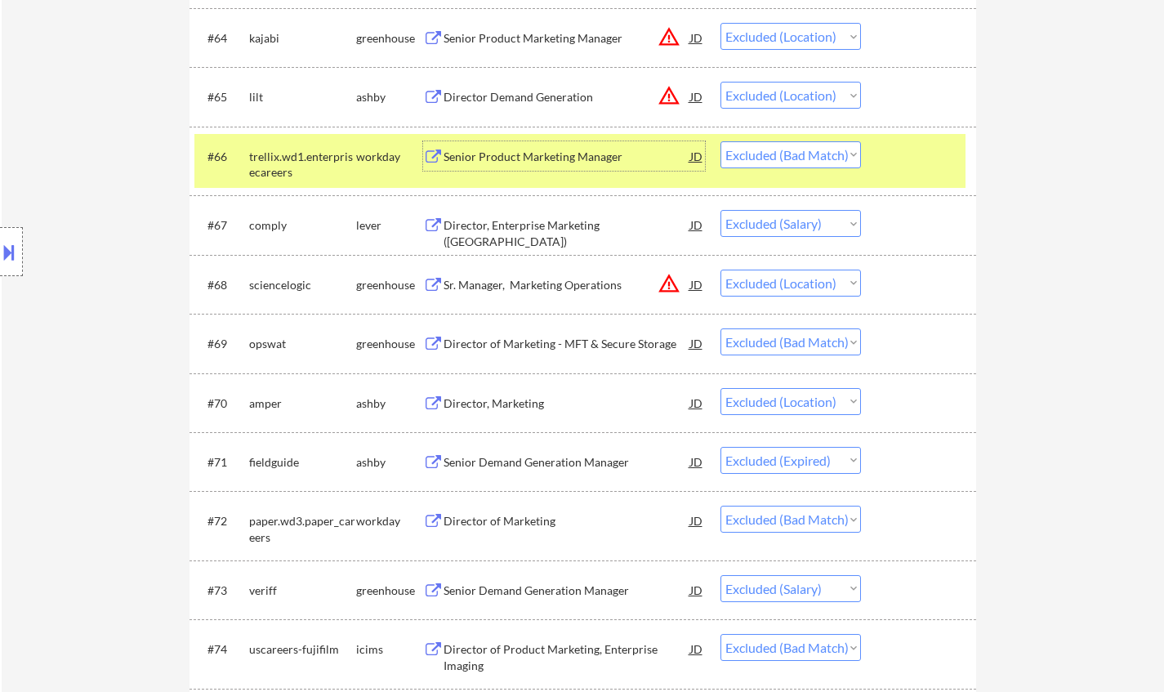
click at [488, 519] on div "Director of Marketing" at bounding box center [567, 521] width 247 height 16
